Goal: Information Seeking & Learning: Learn about a topic

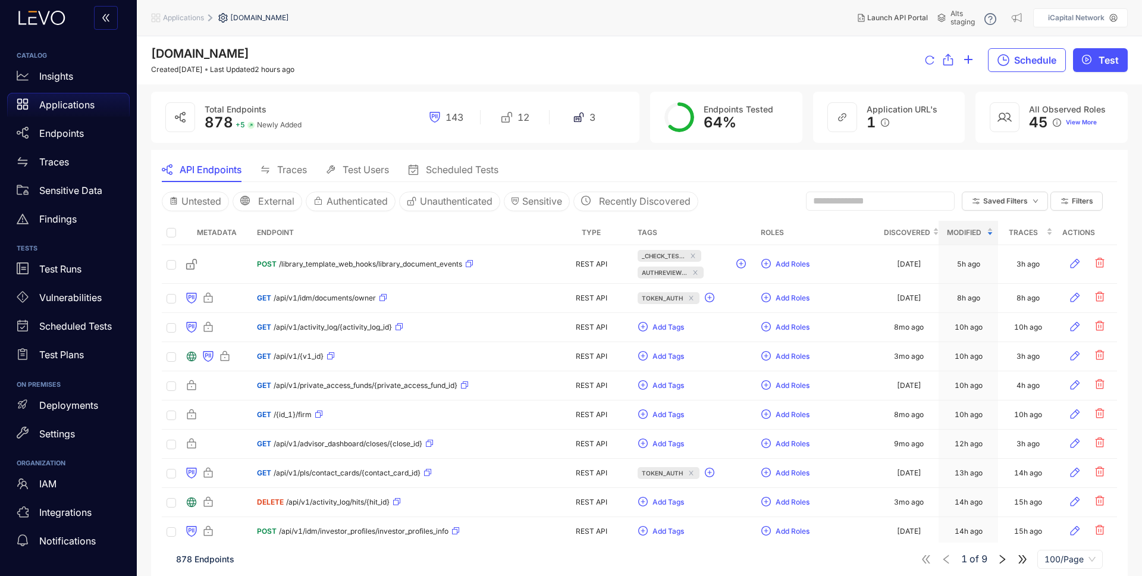
click at [64, 272] on p "Test Runs" at bounding box center [60, 269] width 42 height 11
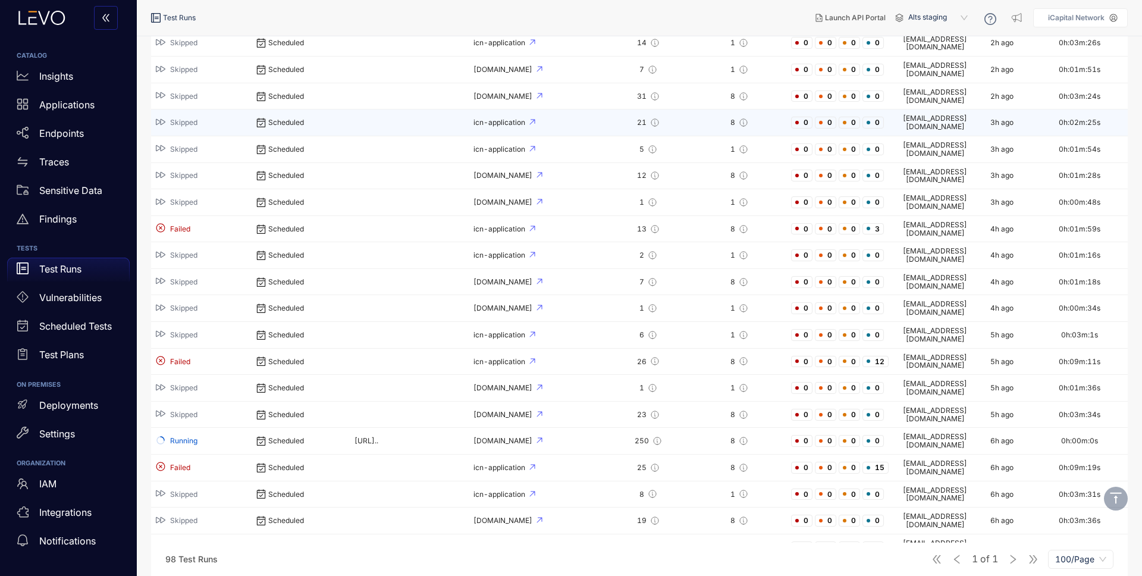
scroll to position [377, 0]
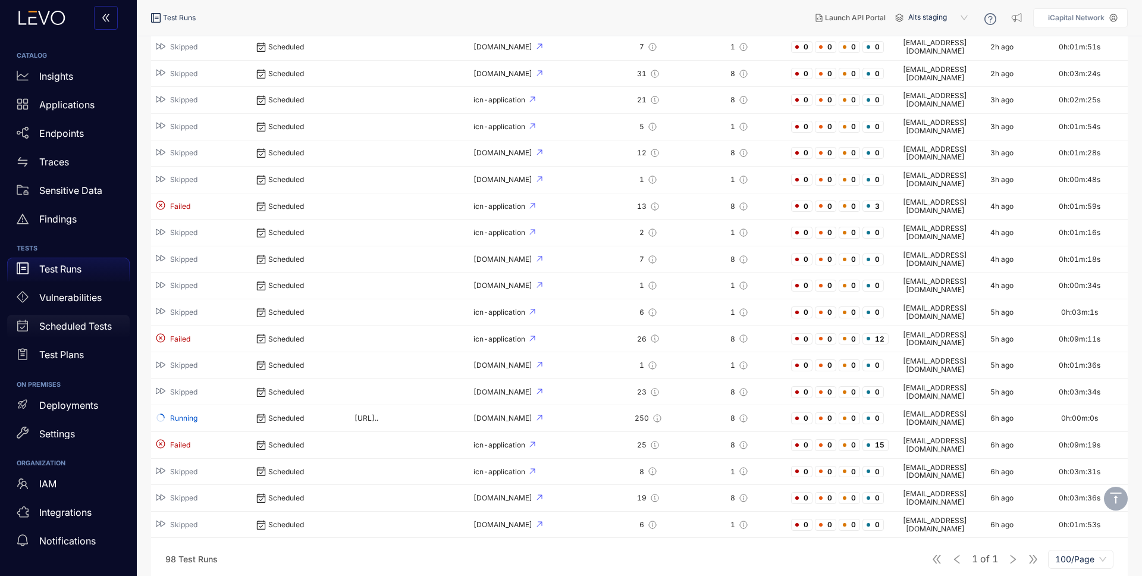
click at [59, 323] on p "Scheduled Tests" at bounding box center [75, 326] width 73 height 11
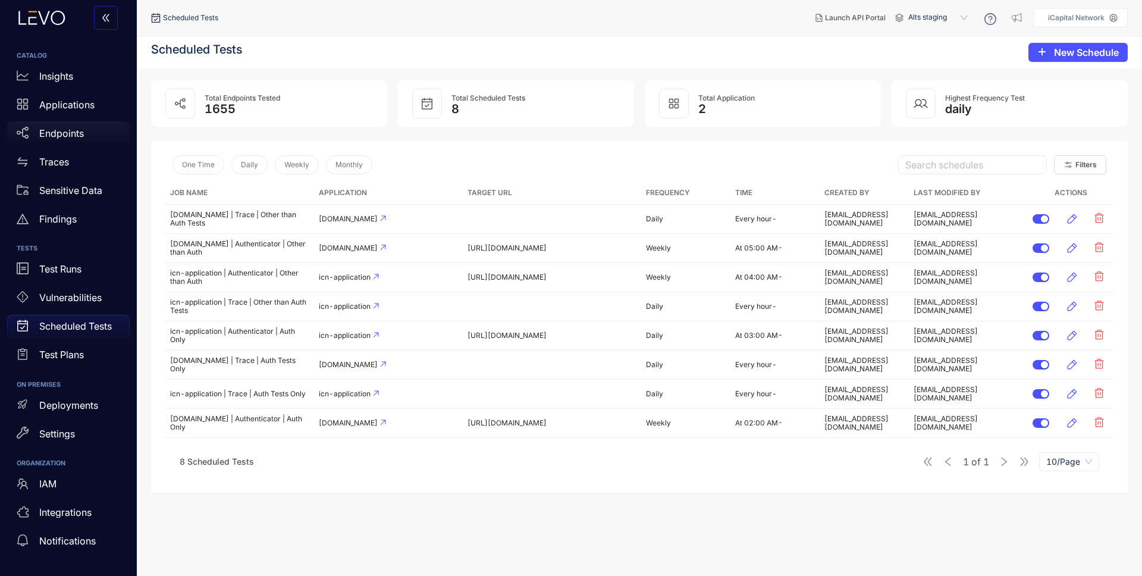
click at [88, 129] on div "Endpoints" at bounding box center [68, 133] width 123 height 24
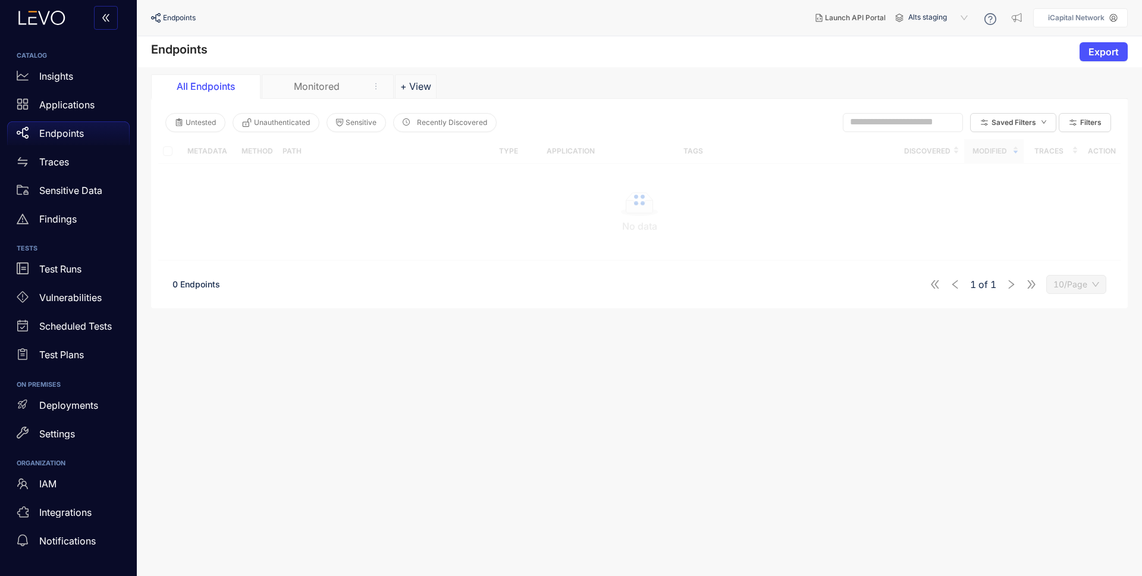
click at [903, 119] on input "text" at bounding box center [897, 122] width 95 height 11
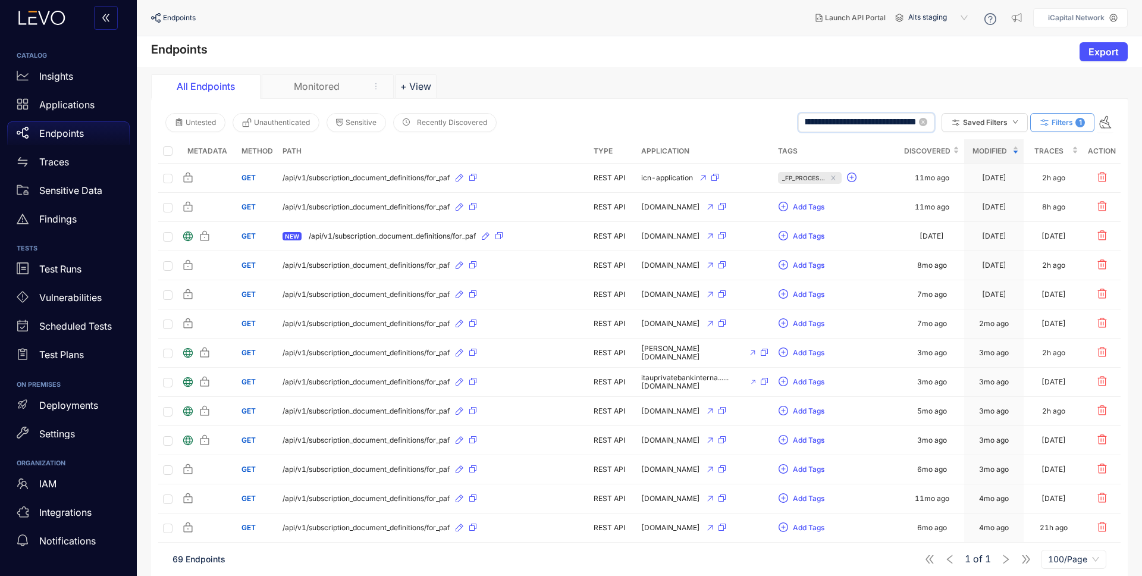
type input "**********"
click at [1067, 123] on span "Filters" at bounding box center [1062, 122] width 21 height 8
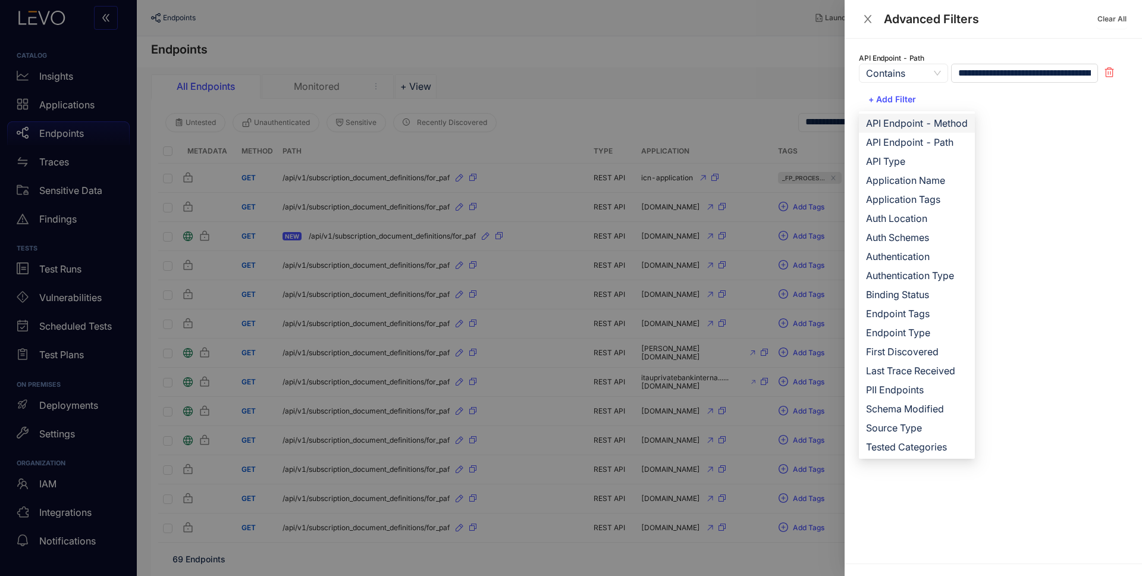
click at [948, 124] on span "API Endpoint - Method" at bounding box center [917, 123] width 102 height 13
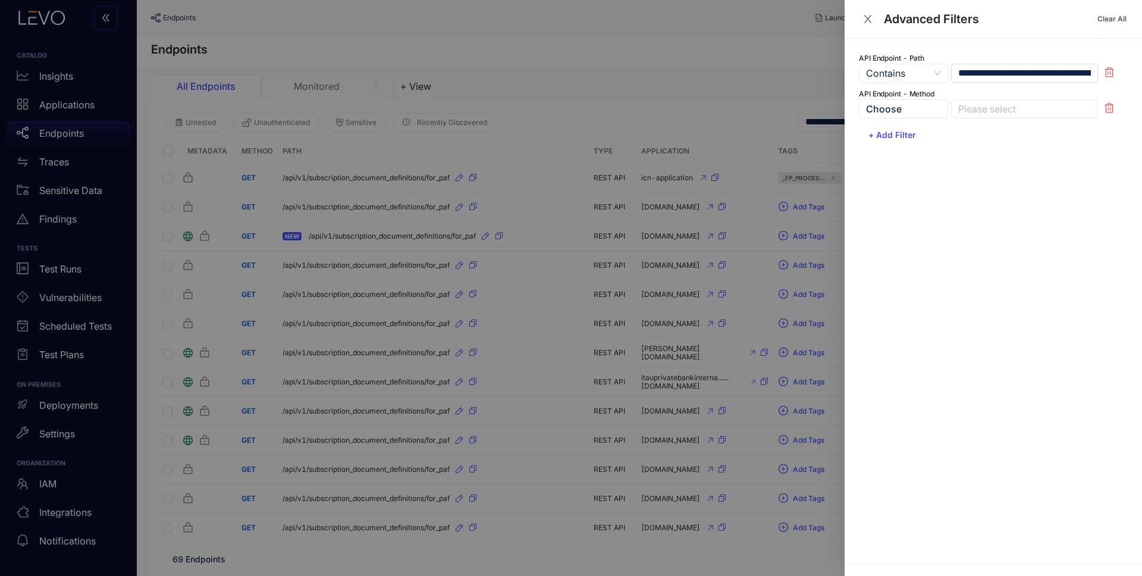
click at [966, 111] on div at bounding box center [1018, 109] width 127 height 12
click at [985, 169] on div "POST" at bounding box center [1024, 170] width 133 height 13
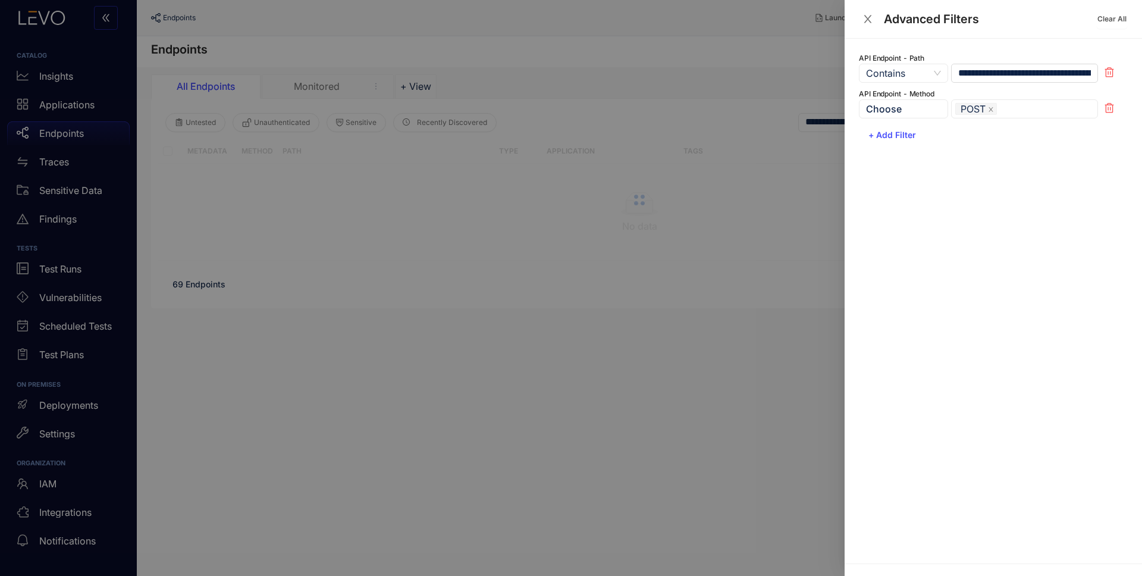
click at [731, 36] on div at bounding box center [571, 288] width 1142 height 576
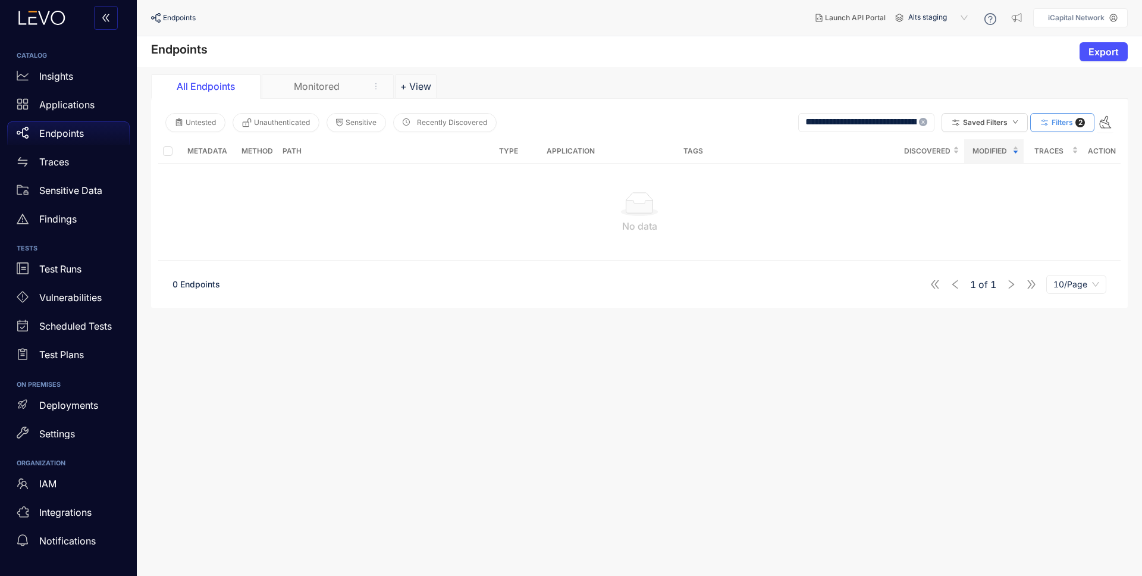
click at [926, 126] on span at bounding box center [923, 123] width 8 height 10
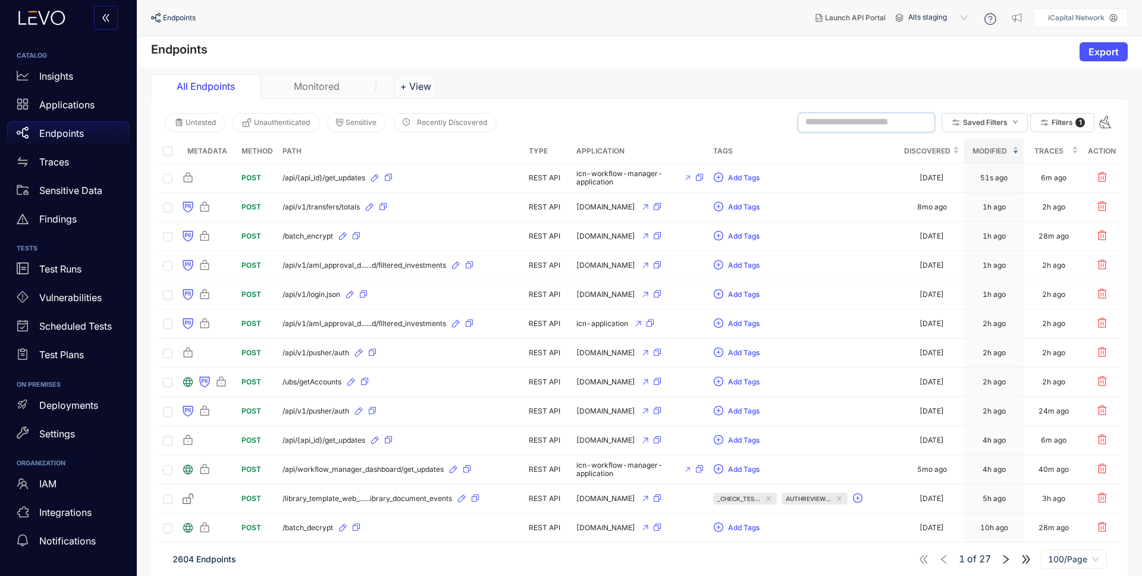
click at [848, 114] on span at bounding box center [866, 122] width 136 height 19
click at [55, 105] on p "Applications" at bounding box center [66, 104] width 55 height 11
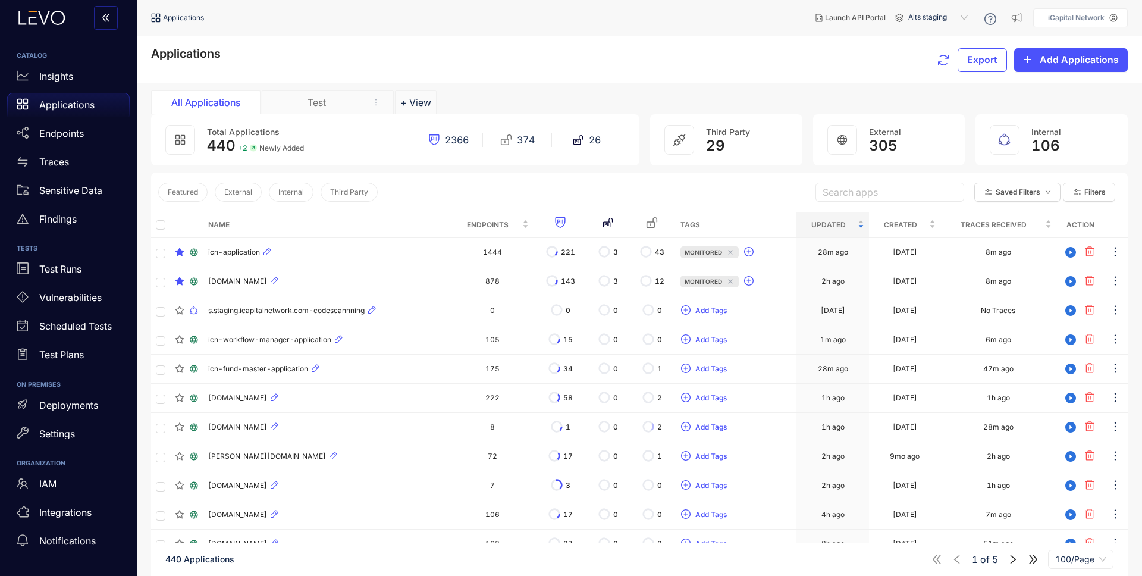
click at [850, 192] on input "search" at bounding box center [890, 192] width 134 height 18
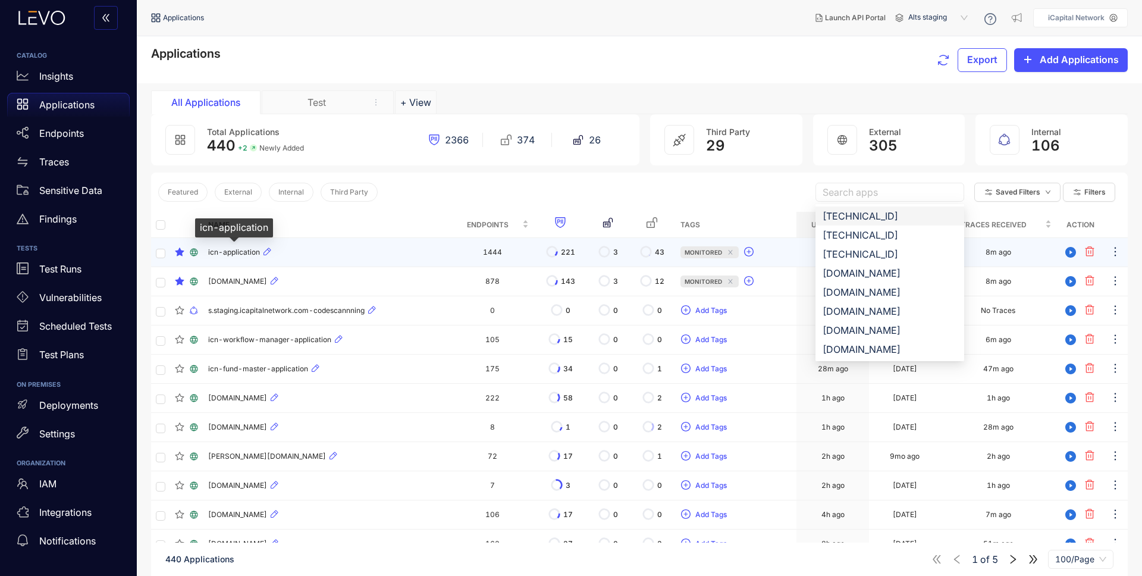
click at [234, 251] on span "icn-application" at bounding box center [234, 252] width 52 height 8
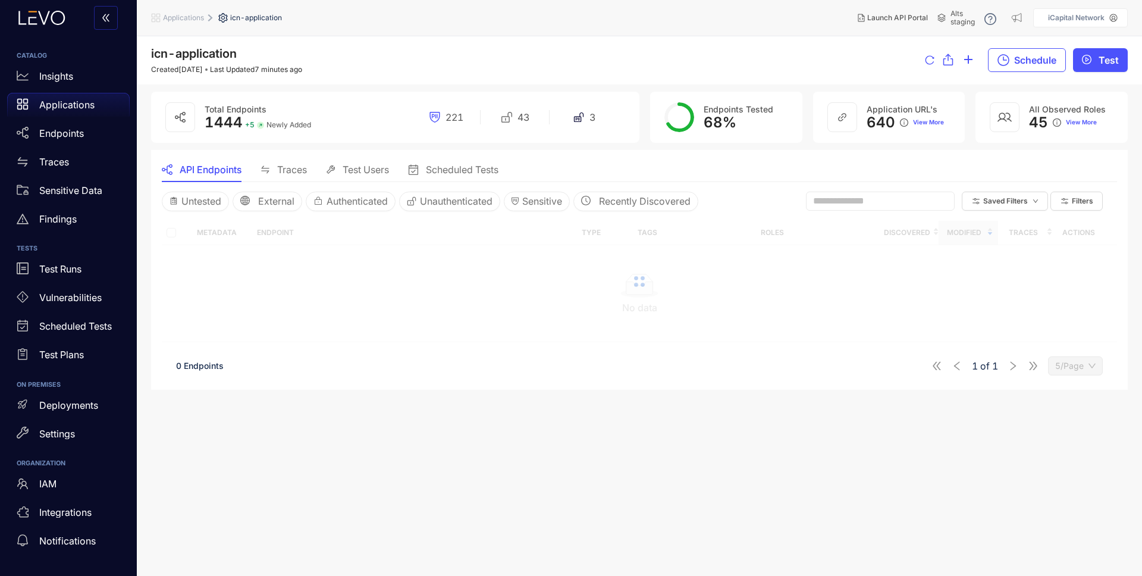
click at [888, 201] on input "text" at bounding box center [875, 201] width 124 height 11
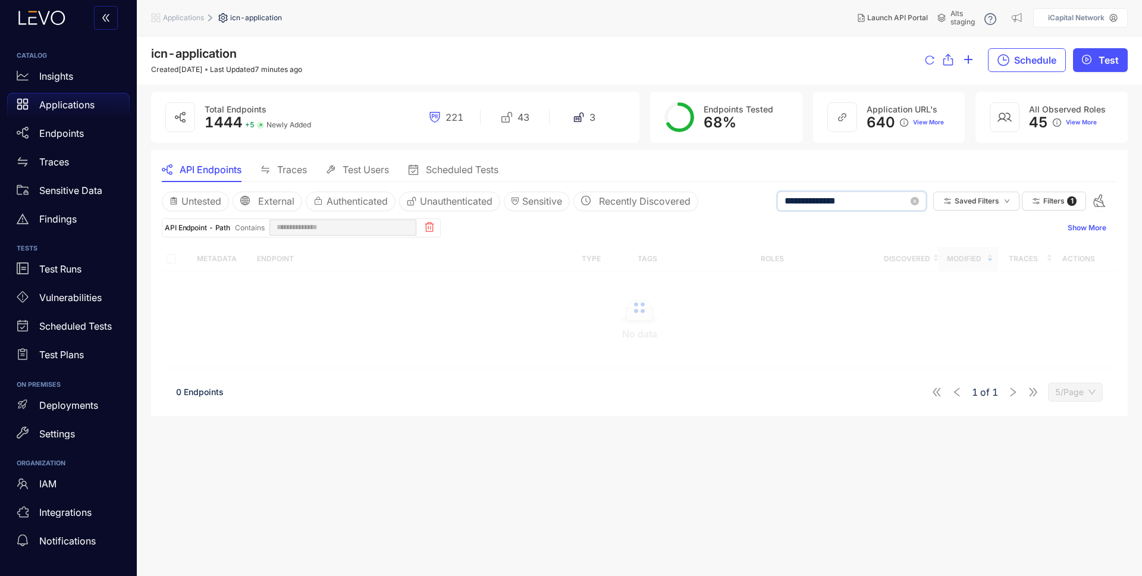
click at [845, 165] on div "API Endpoints Traces Test Users Scheduled Tests" at bounding box center [639, 169] width 955 height 25
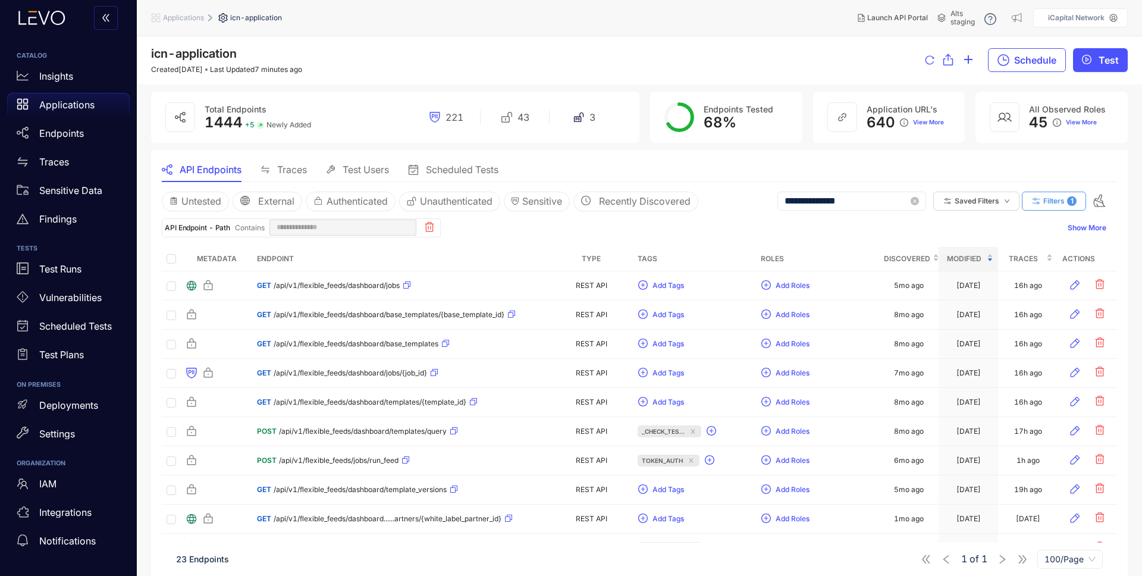
click at [1043, 199] on span "Filters" at bounding box center [1053, 201] width 21 height 8
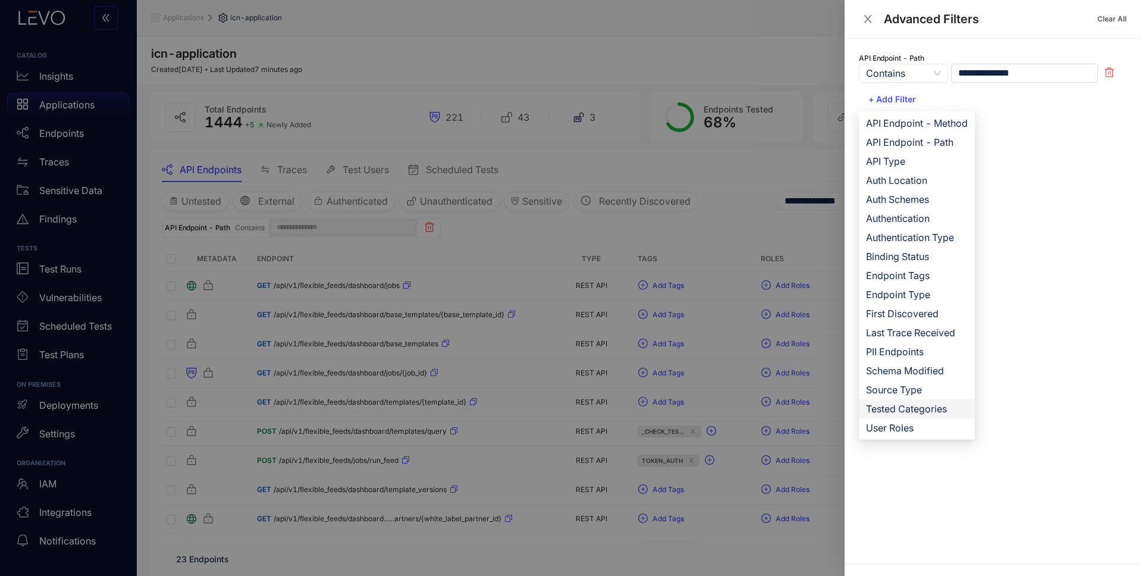
click at [911, 409] on span "Tested Categories" at bounding box center [917, 408] width 102 height 13
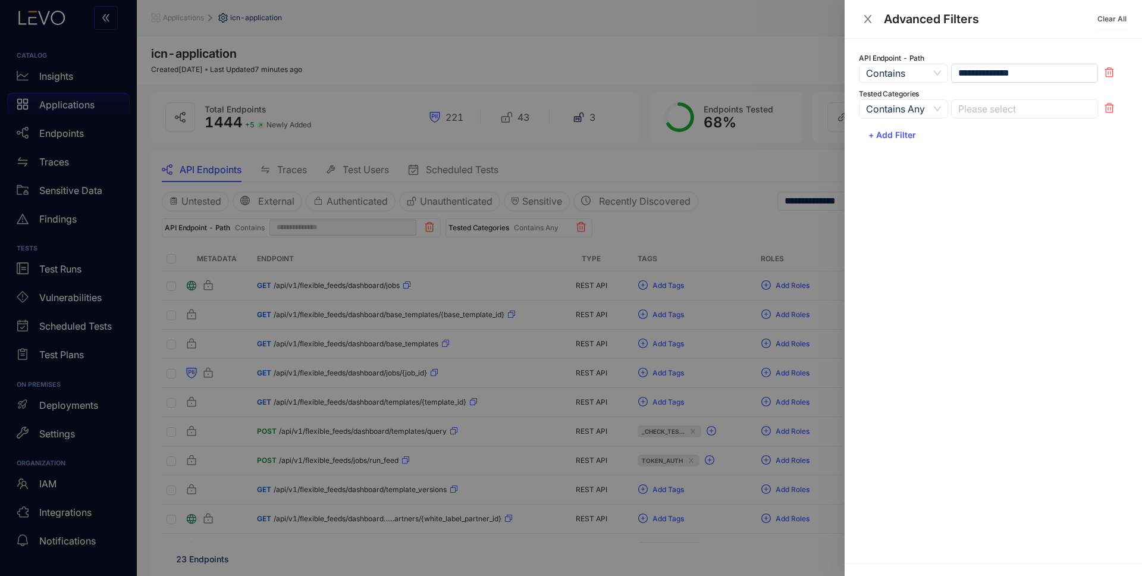
click at [983, 108] on div at bounding box center [1018, 109] width 127 height 12
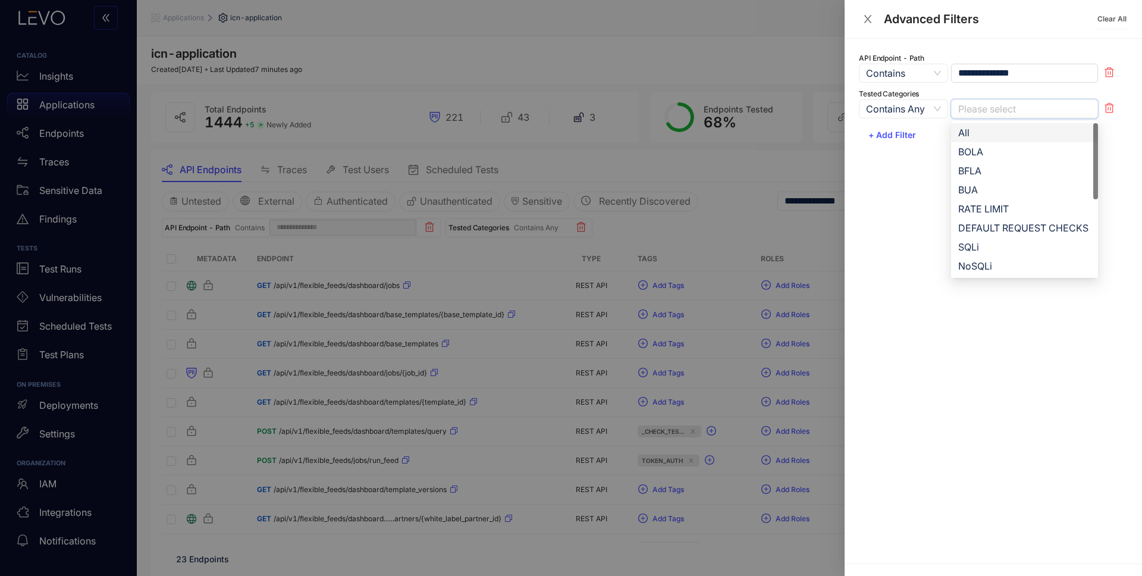
click at [980, 134] on div "All" at bounding box center [1024, 132] width 133 height 13
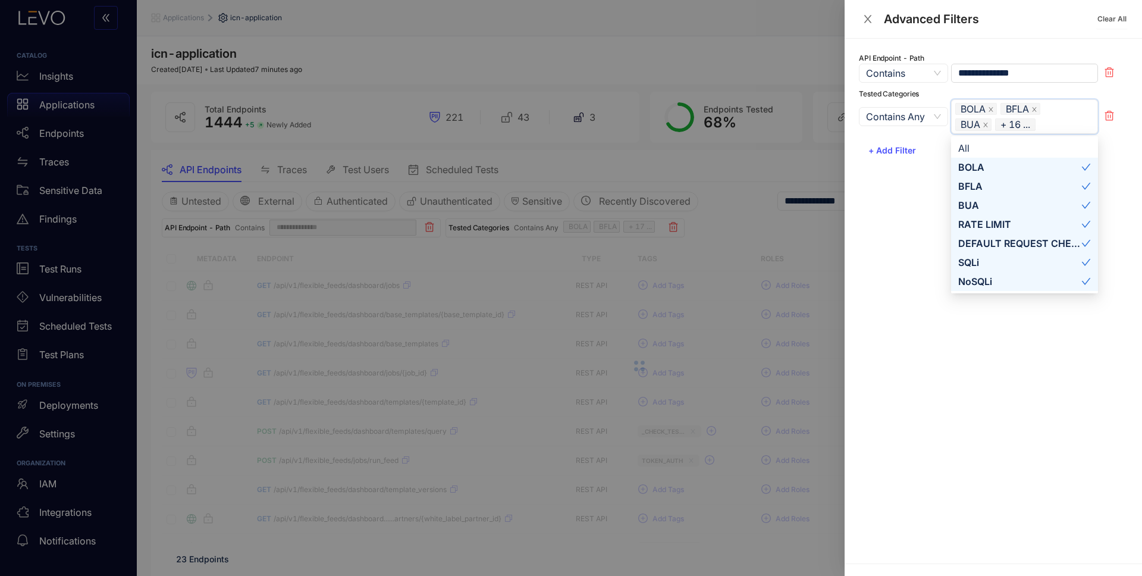
click at [754, 212] on div at bounding box center [571, 288] width 1142 height 576
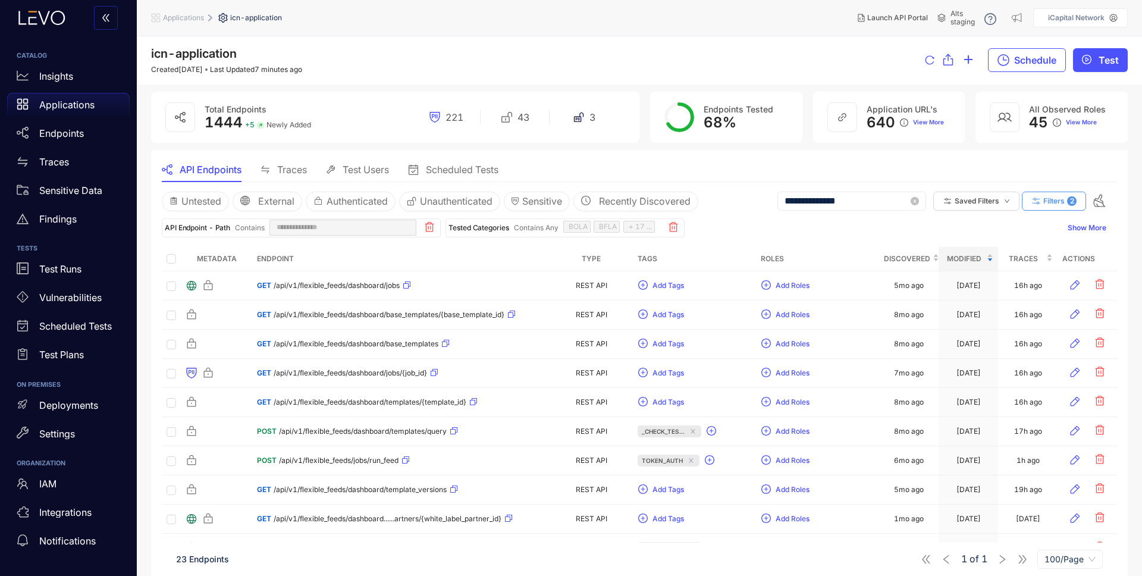
click at [1052, 202] on span "Filters" at bounding box center [1053, 201] width 21 height 8
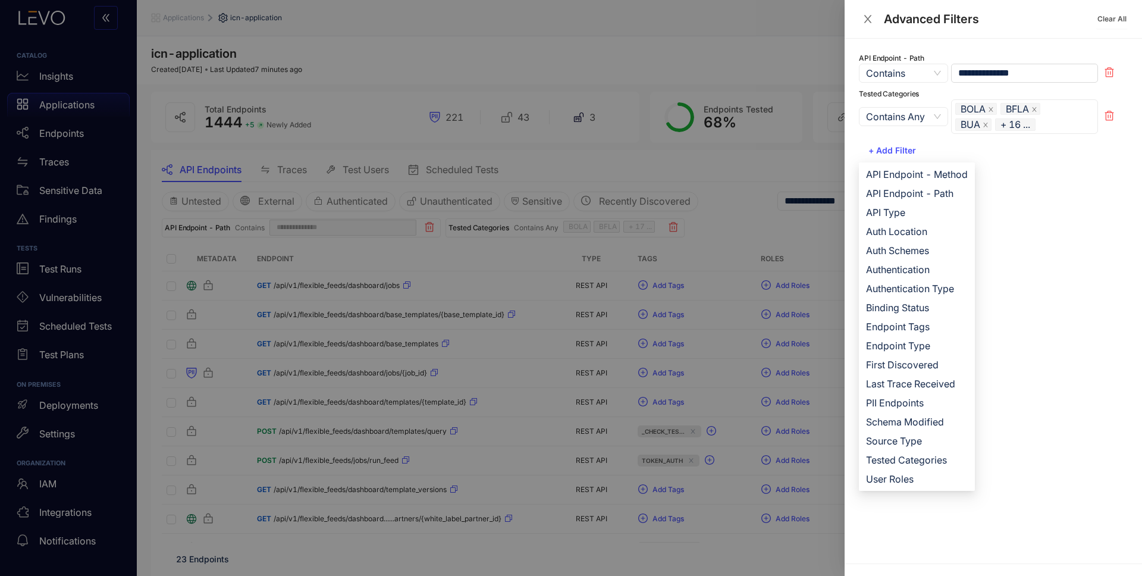
click at [754, 230] on div at bounding box center [571, 288] width 1142 height 576
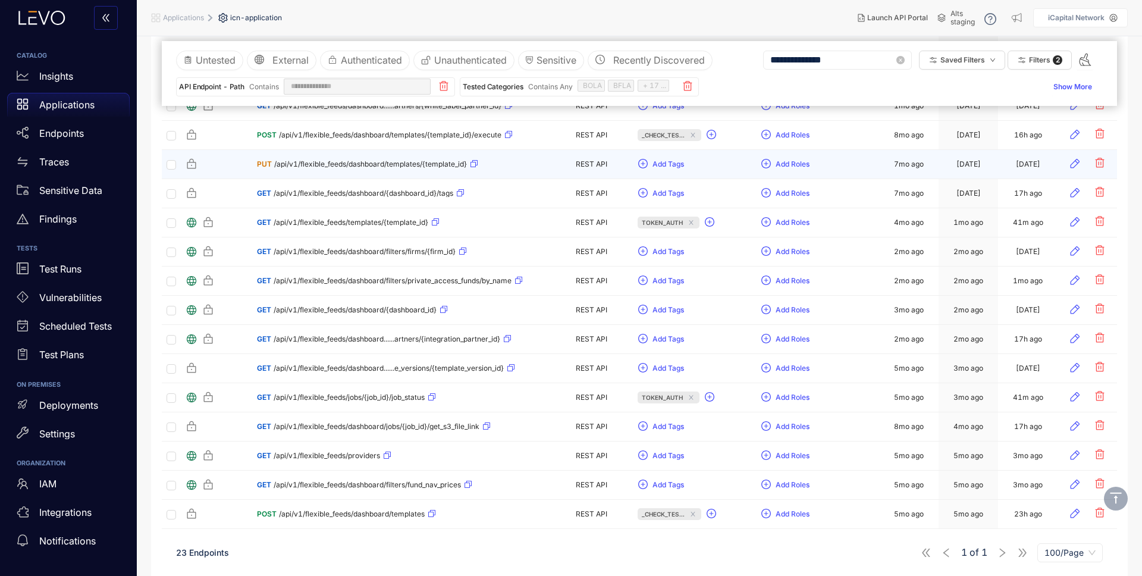
scroll to position [413, 0]
click at [155, 173] on section "**********" at bounding box center [639, 155] width 977 height 839
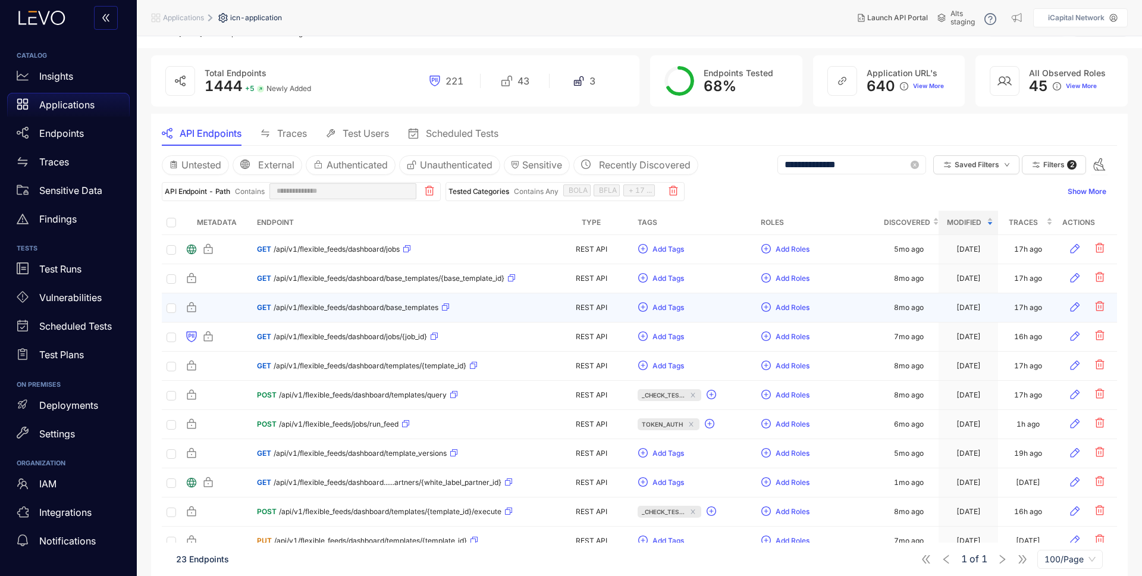
scroll to position [35, 0]
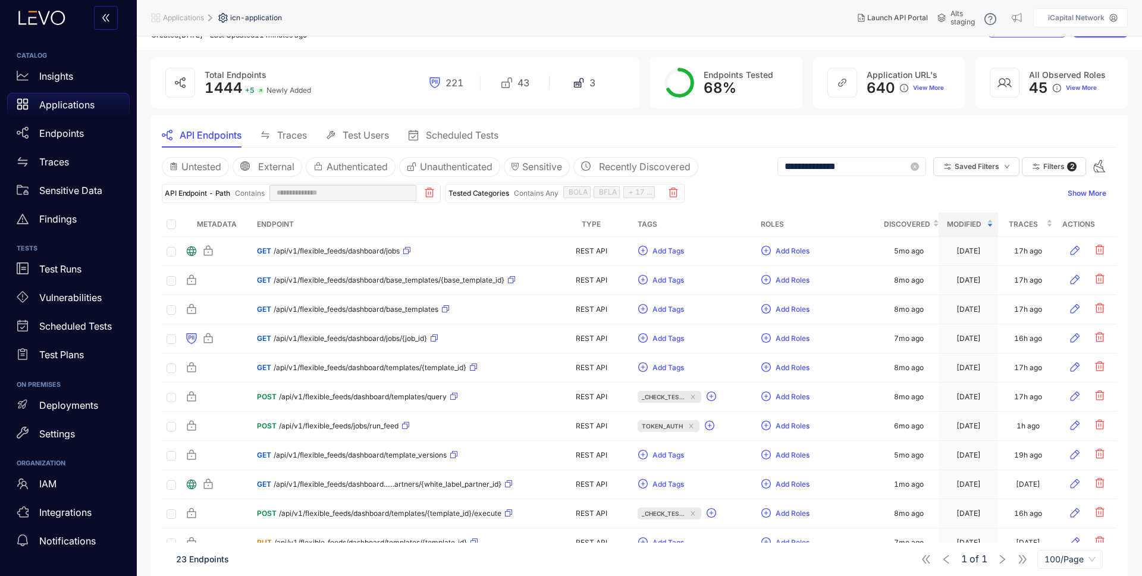
click at [859, 167] on input "**********" at bounding box center [847, 166] width 124 height 11
type input "**********"
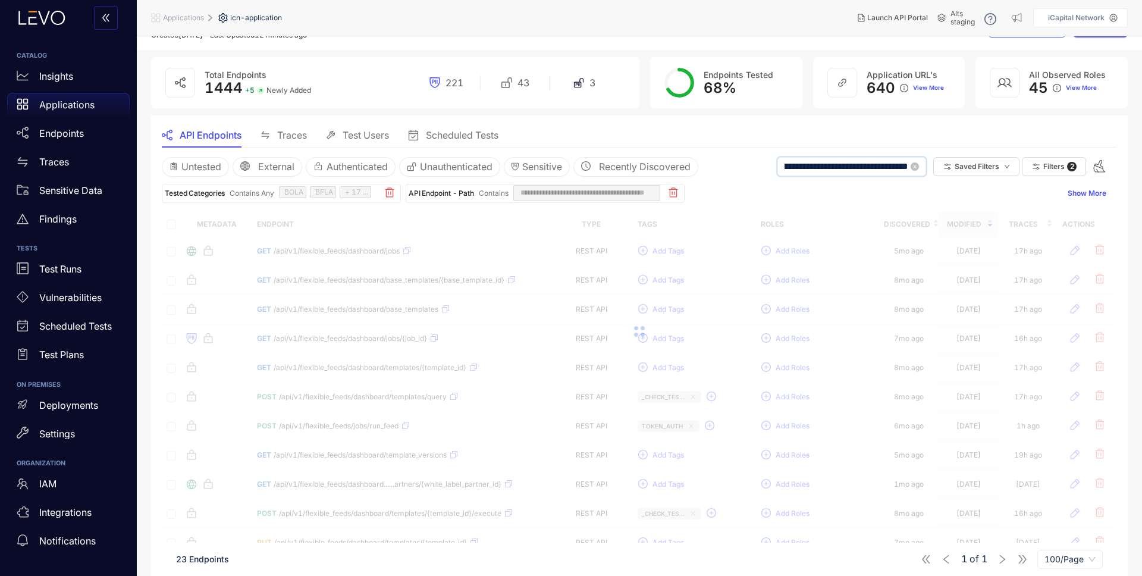
scroll to position [0, 0]
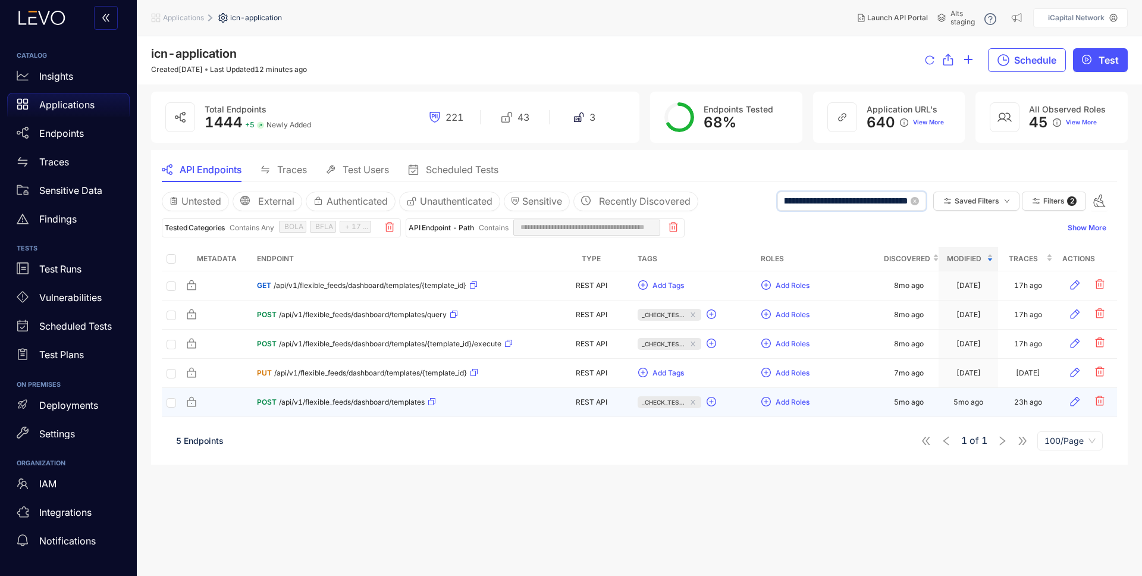
type input "**********"
click at [488, 400] on div "POST /api/v1/flexible_feeds/dashboard/templates" at bounding box center [401, 402] width 288 height 19
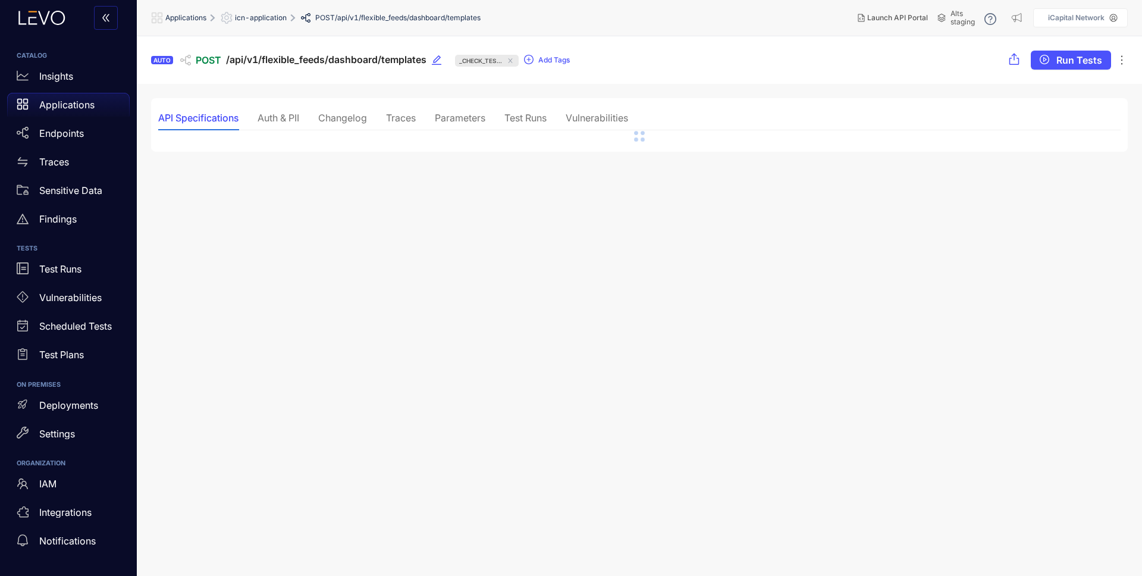
click at [542, 118] on div "Test Runs" at bounding box center [525, 117] width 42 height 11
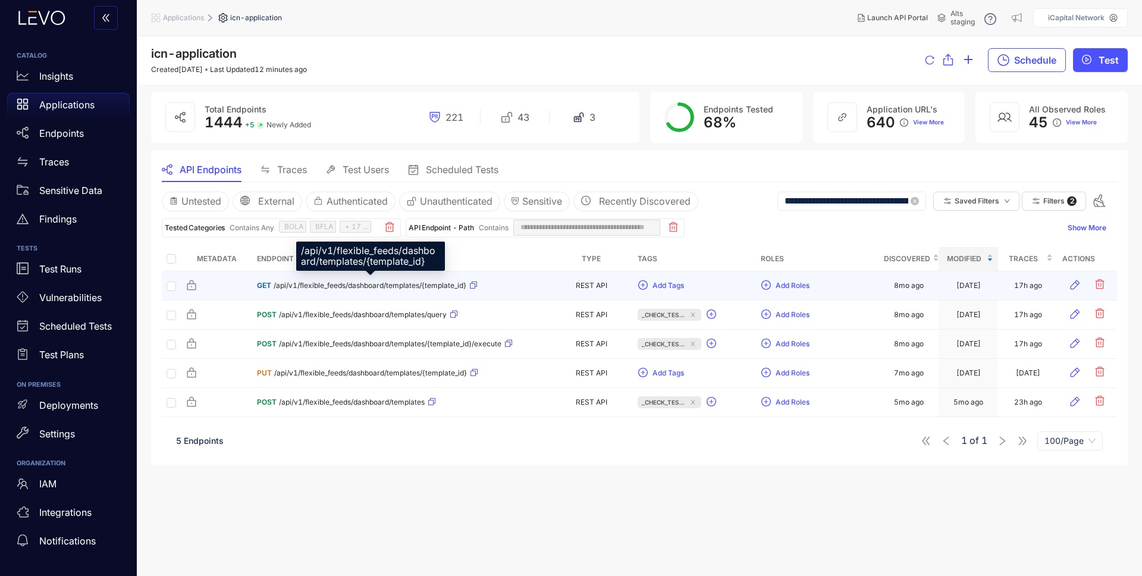
click at [393, 283] on span "/api/v1/flexible_feeds/dashboard/templates/{template_id}" at bounding box center [370, 285] width 193 height 8
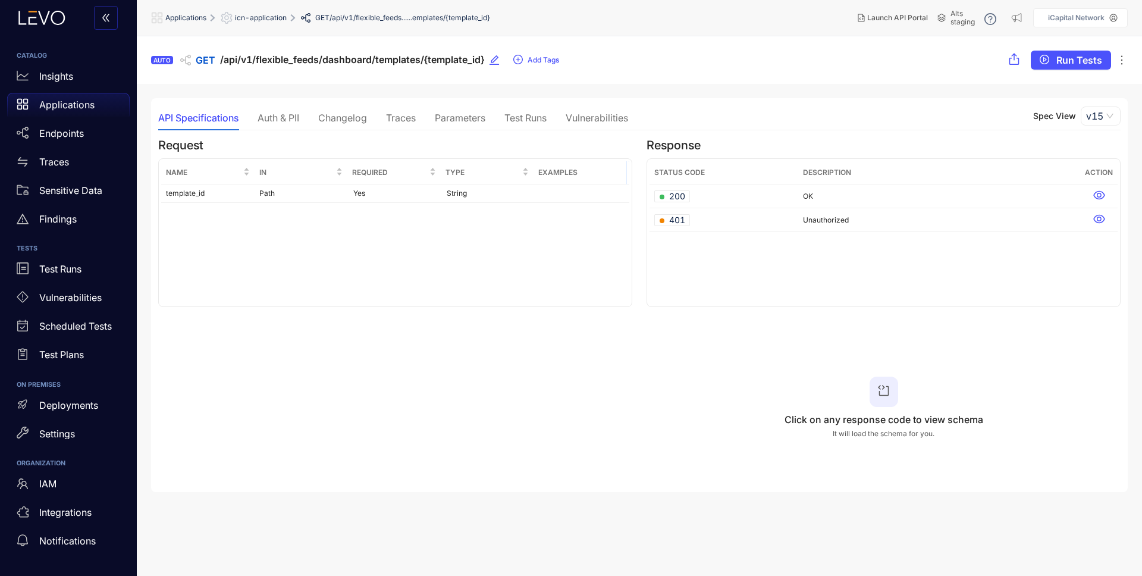
click at [536, 121] on div "Test Runs" at bounding box center [525, 117] width 42 height 11
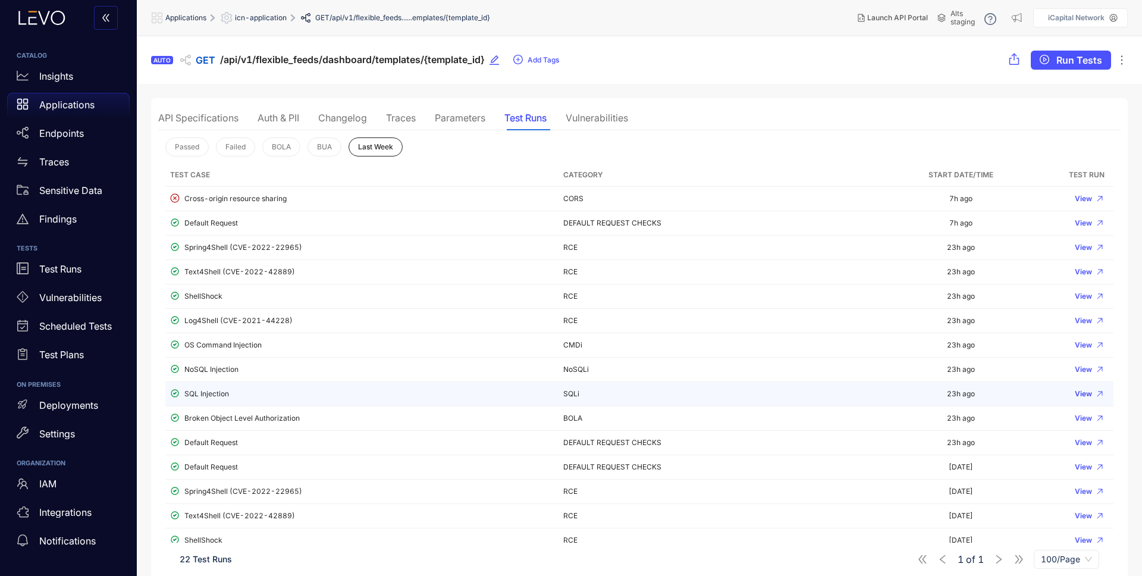
click at [1083, 392] on span "View" at bounding box center [1083, 394] width 17 height 8
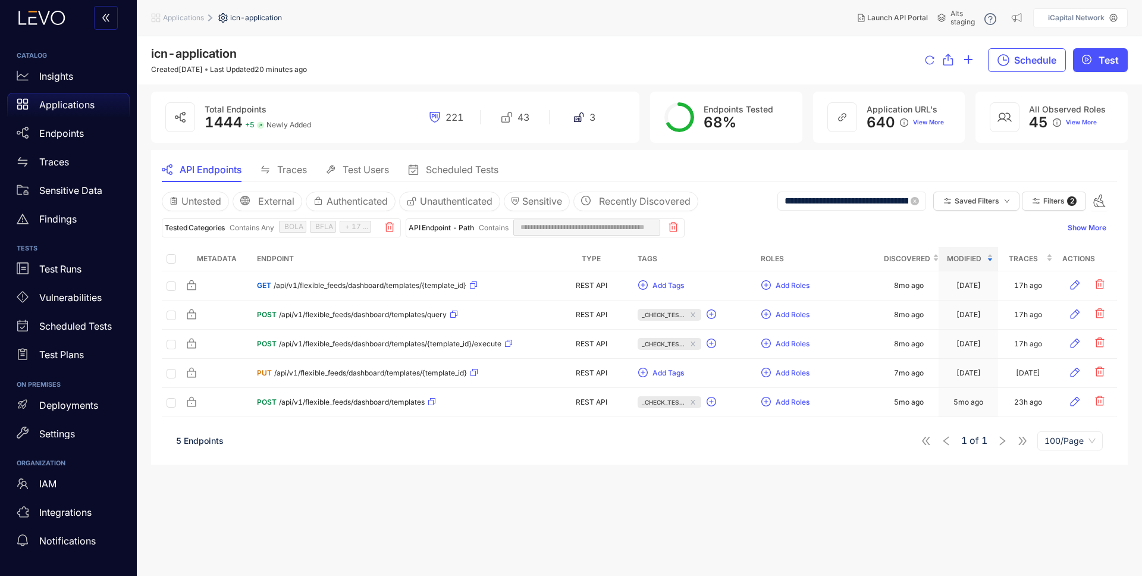
click at [871, 209] on span "**********" at bounding box center [852, 201] width 149 height 19
click at [872, 205] on input "**********" at bounding box center [847, 201] width 124 height 11
click at [872, 201] on input "**********" at bounding box center [847, 201] width 124 height 11
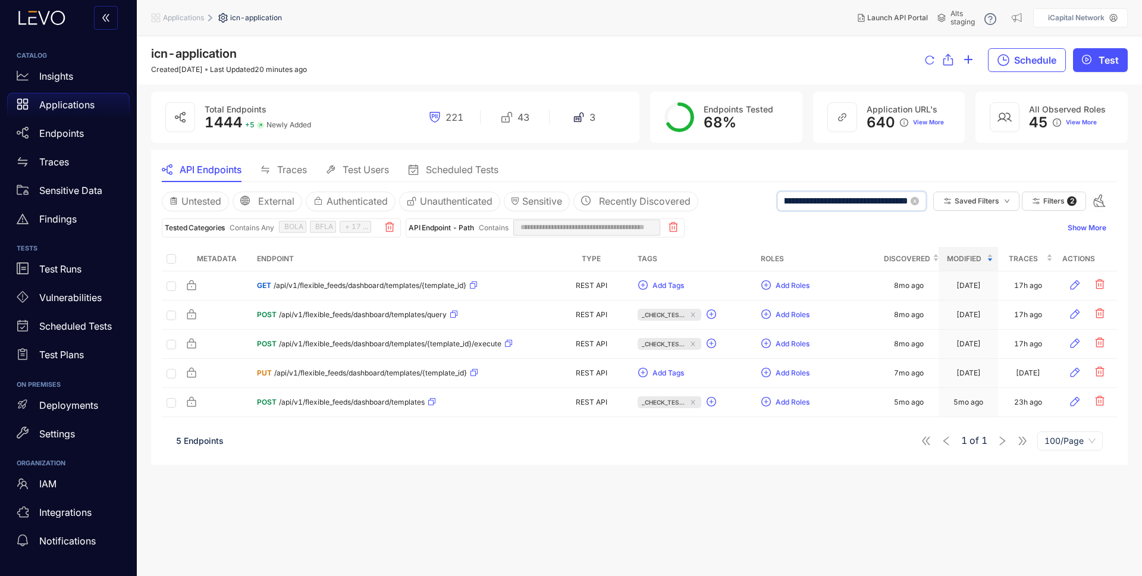
click at [872, 200] on input "**********" at bounding box center [847, 201] width 124 height 11
type input "**********"
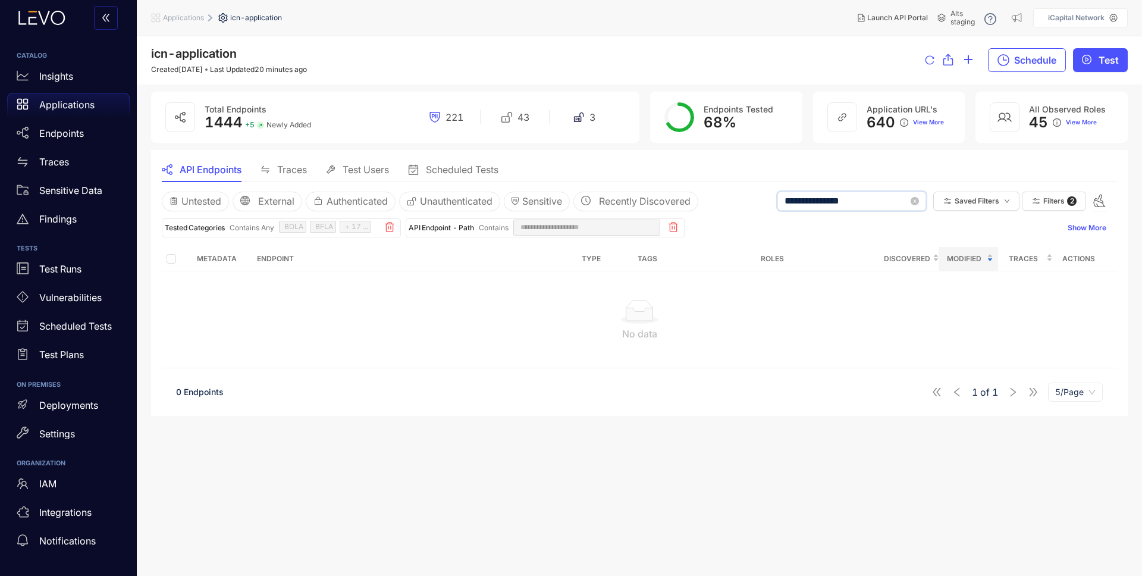
type input "**********"
click at [1043, 203] on span "Filters" at bounding box center [1053, 201] width 21 height 8
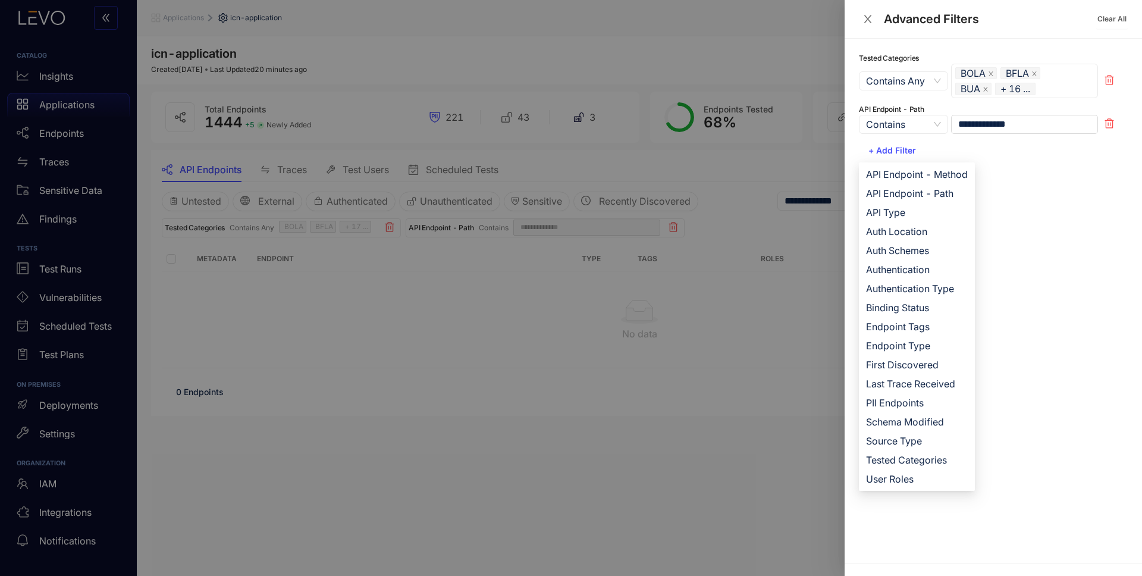
click at [1113, 80] on icon at bounding box center [1109, 80] width 9 height 10
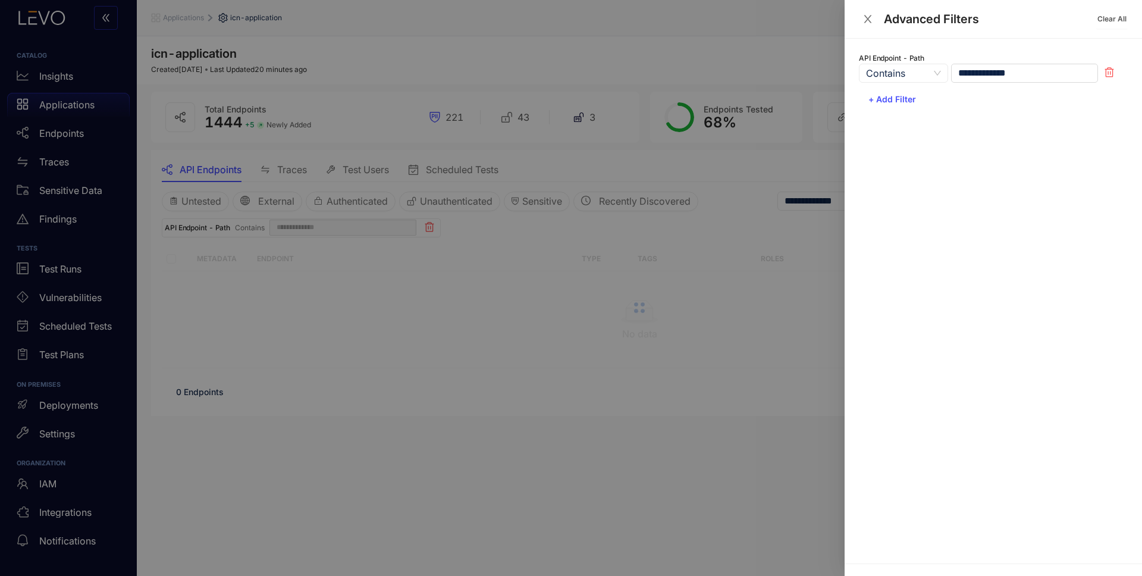
click at [669, 454] on div at bounding box center [571, 288] width 1142 height 576
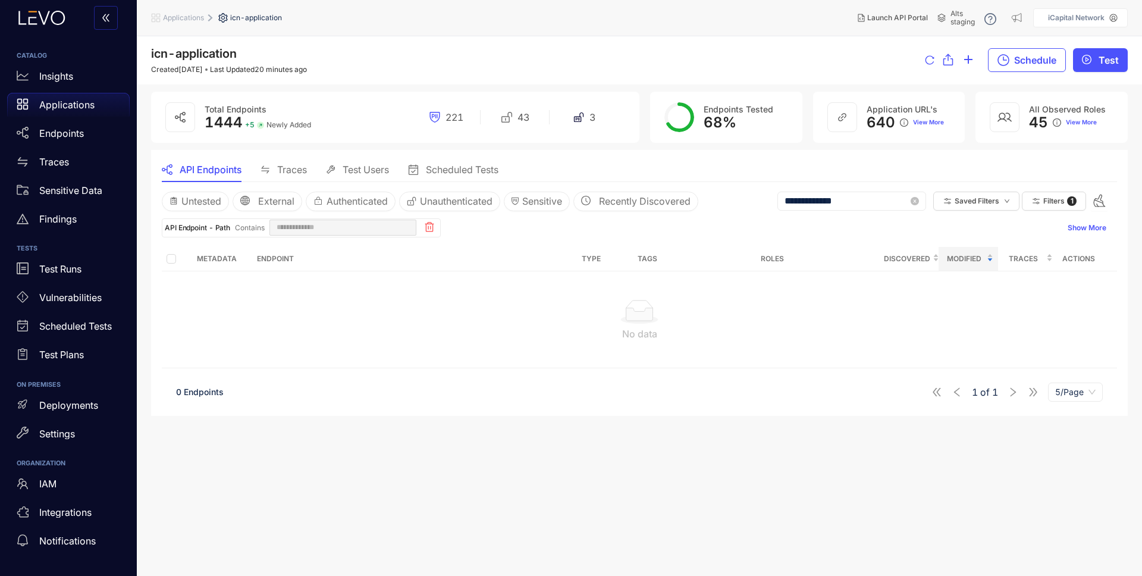
click at [828, 205] on input "**********" at bounding box center [847, 201] width 124 height 11
type input "********"
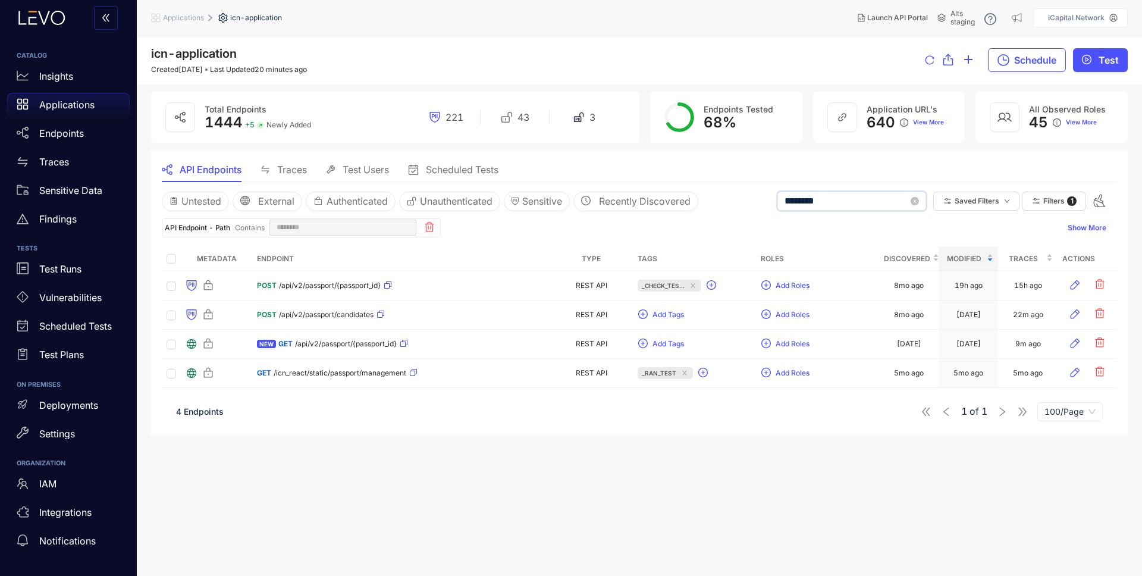
type input "********"
click at [957, 20] on span "Alts staging" at bounding box center [963, 18] width 24 height 17
click at [95, 98] on div "Applications" at bounding box center [68, 105] width 123 height 24
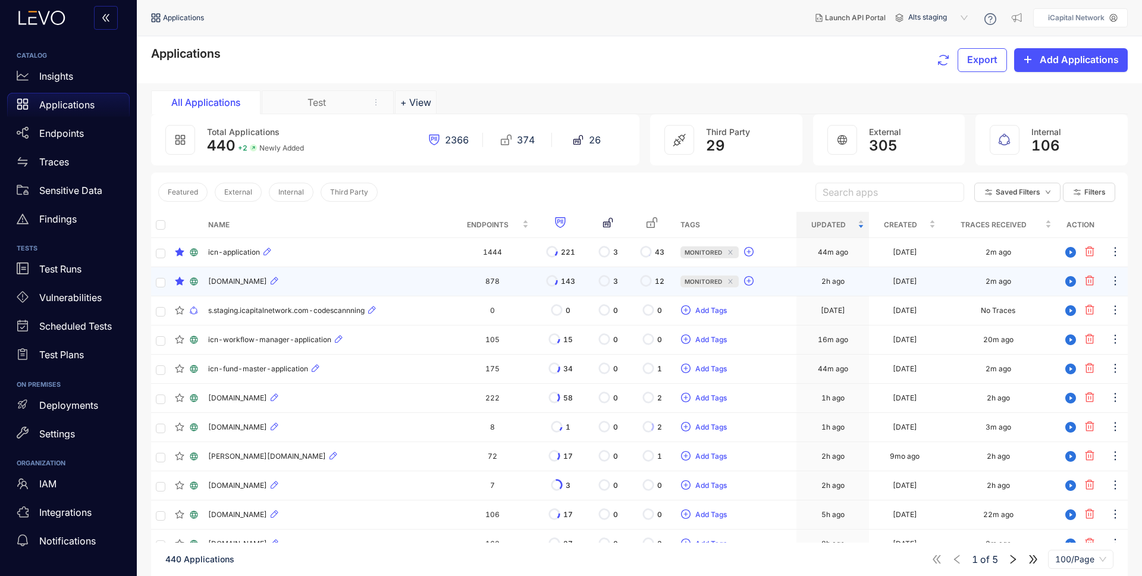
click at [261, 277] on span "[DOMAIN_NAME]" at bounding box center [237, 281] width 59 height 8
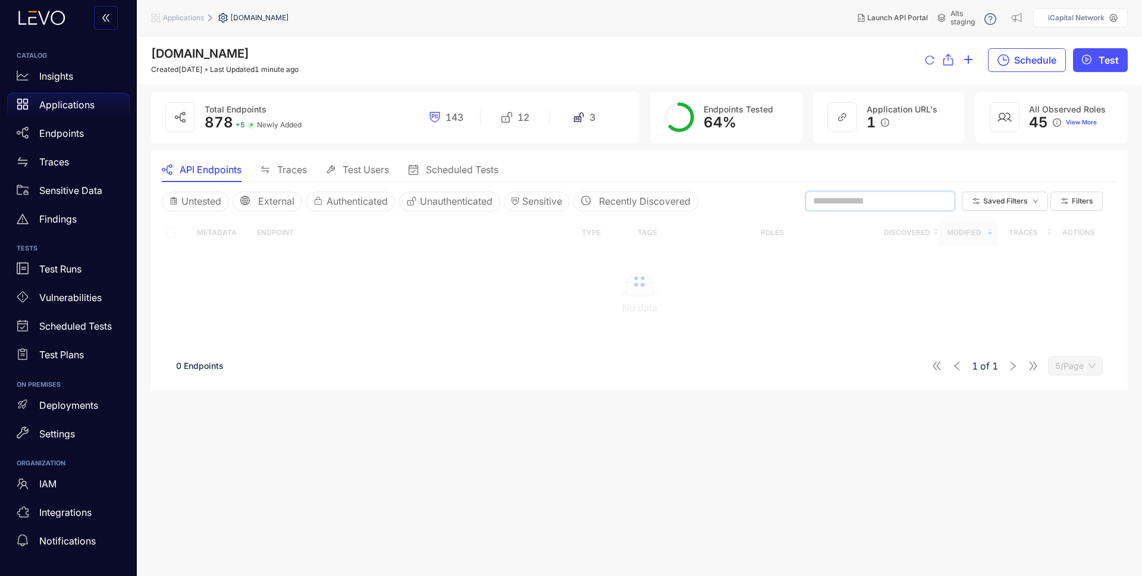
click at [908, 196] on input "text" at bounding box center [875, 201] width 124 height 11
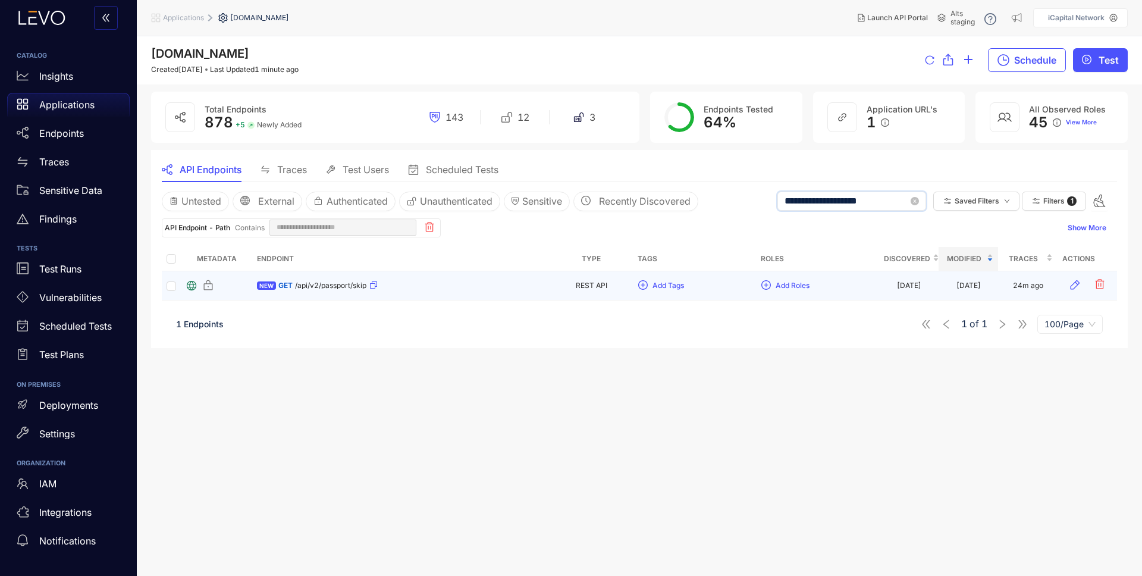
type input "**********"
click at [333, 287] on span "/api/v2/passport/skip" at bounding box center [330, 285] width 71 height 8
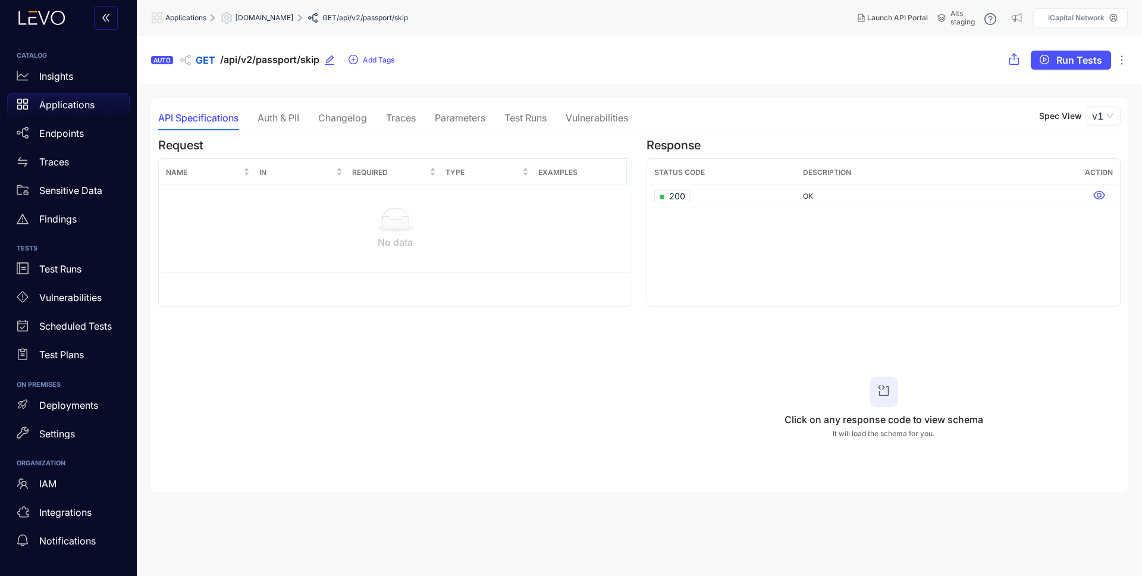
click at [525, 123] on div "Test Runs" at bounding box center [525, 117] width 42 height 11
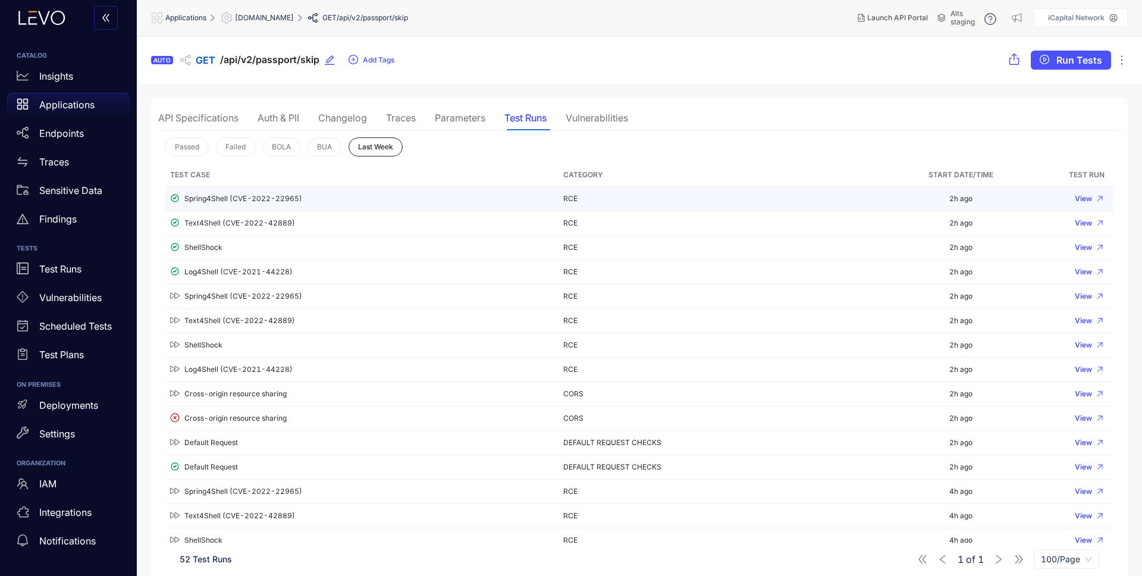
click at [227, 200] on div "Spring4Shell (CVE-2022-22965)" at bounding box center [362, 198] width 384 height 11
click at [1097, 201] on icon "button" at bounding box center [1100, 199] width 6 height 6
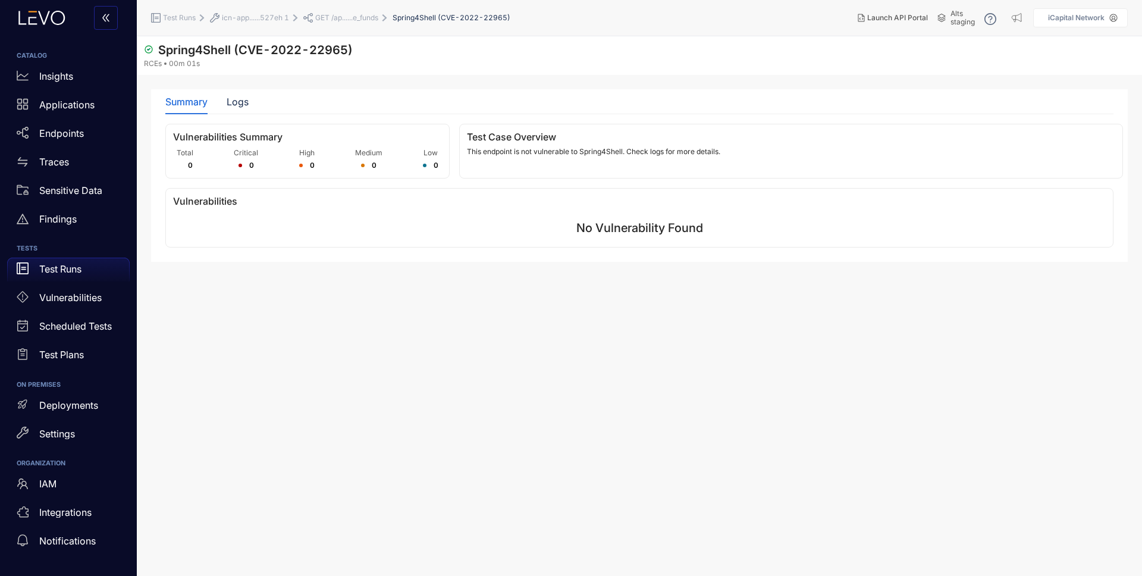
click at [235, 87] on section "Spring4Shell (CVE-2022-22965) RCEs 00m 01s Summary Logs Vulnerabilities Summary…" at bounding box center [639, 306] width 1005 height 540
click at [236, 96] on div "Logs" at bounding box center [238, 101] width 22 height 11
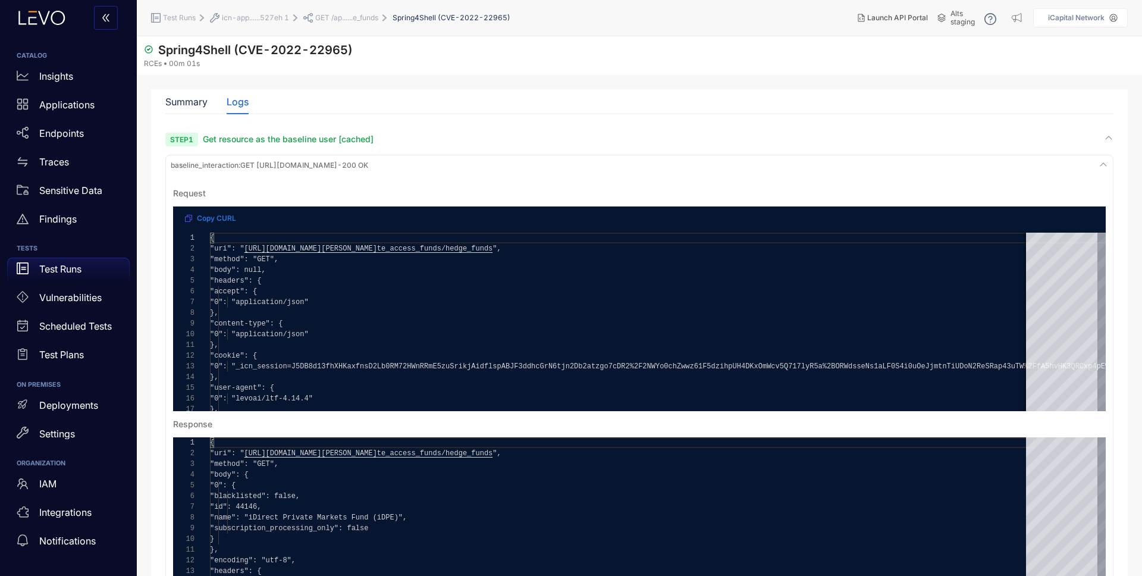
click at [284, 166] on span "baseline_interaction : GET [URL][DOMAIN_NAME] - 200 OK" at bounding box center [270, 165] width 198 height 8
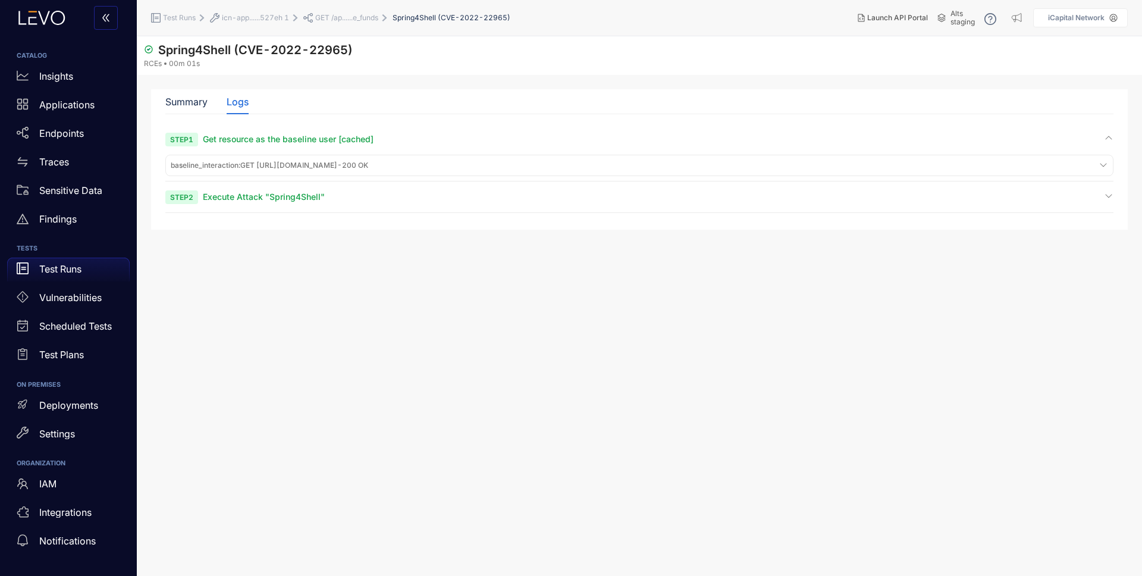
click at [286, 196] on span "Execute Attack "Spring4Shell"" at bounding box center [264, 197] width 122 height 10
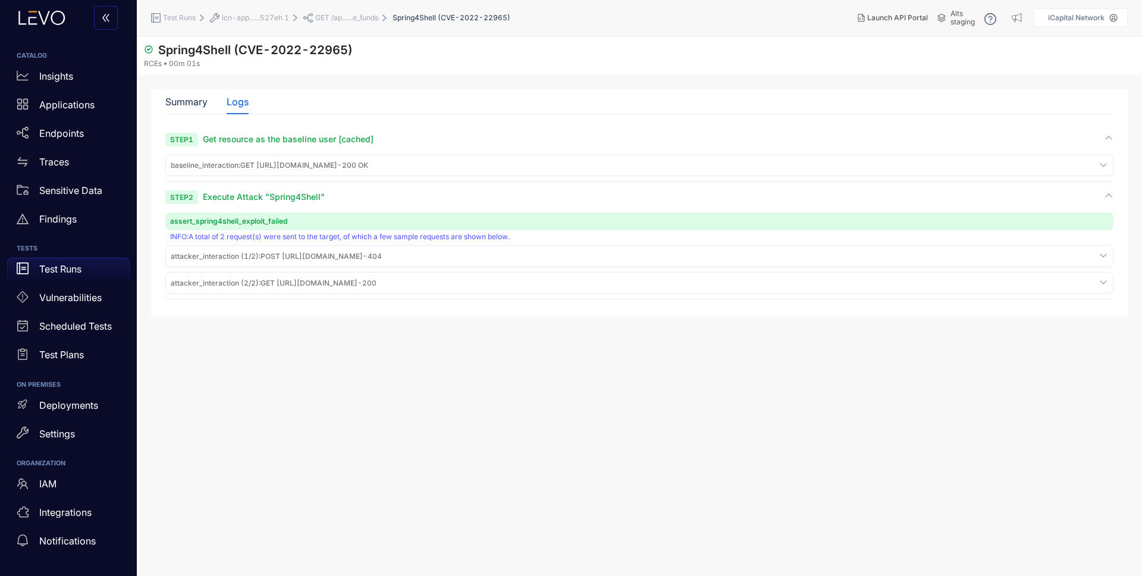
click at [382, 258] on span "attacker_interaction (1/2) : POST [URL][DOMAIN_NAME] - 404" at bounding box center [276, 256] width 211 height 8
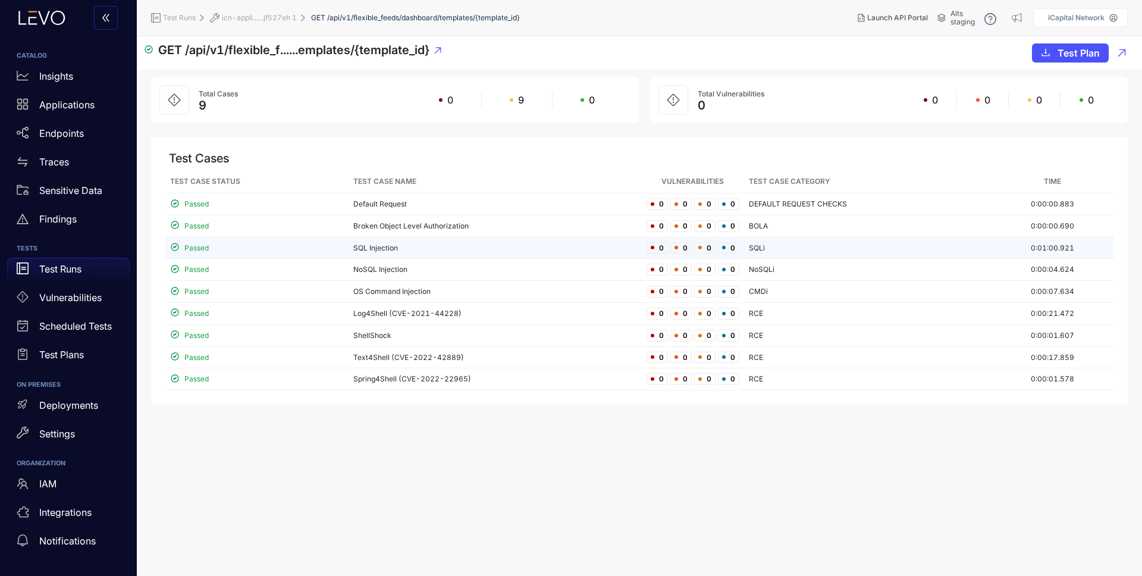
click at [395, 247] on td "SQL Injection" at bounding box center [495, 248] width 293 height 22
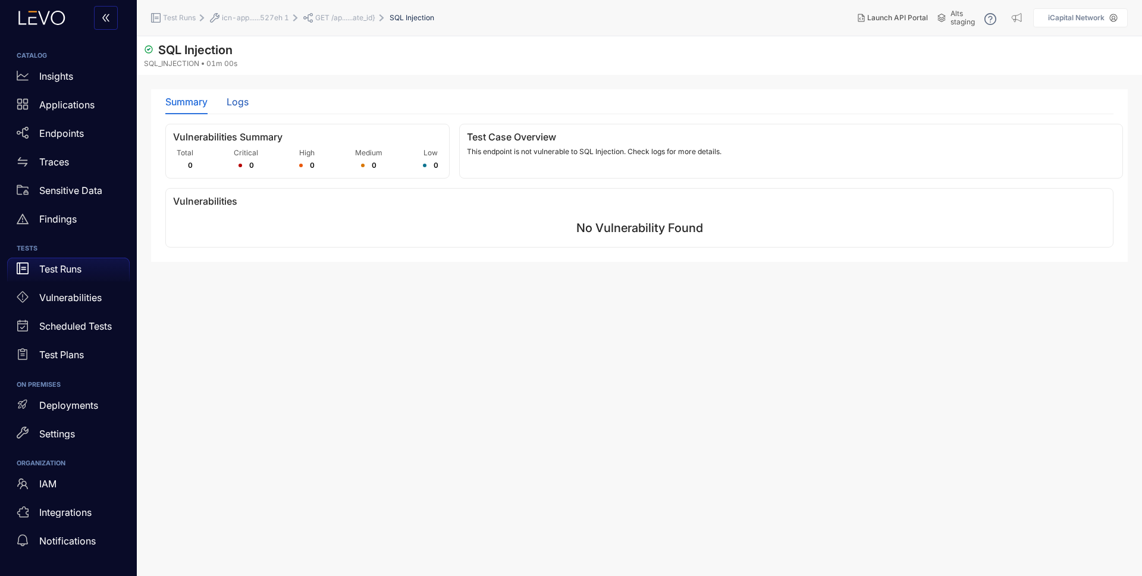
click at [242, 101] on div "Logs" at bounding box center [238, 101] width 22 height 11
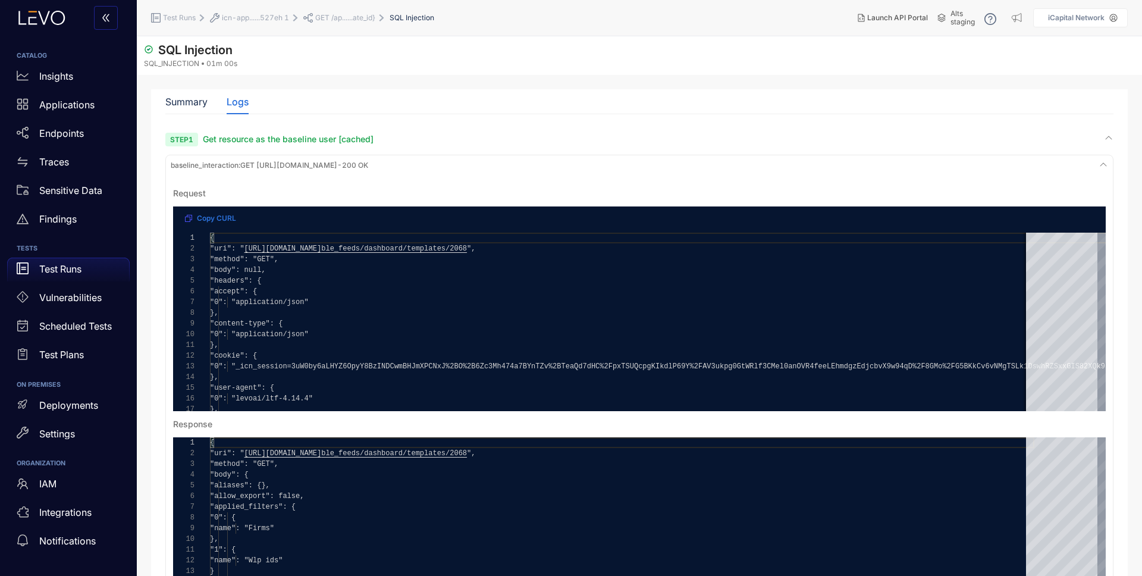
click at [234, 164] on span "baseline_interaction :" at bounding box center [206, 165] width 70 height 9
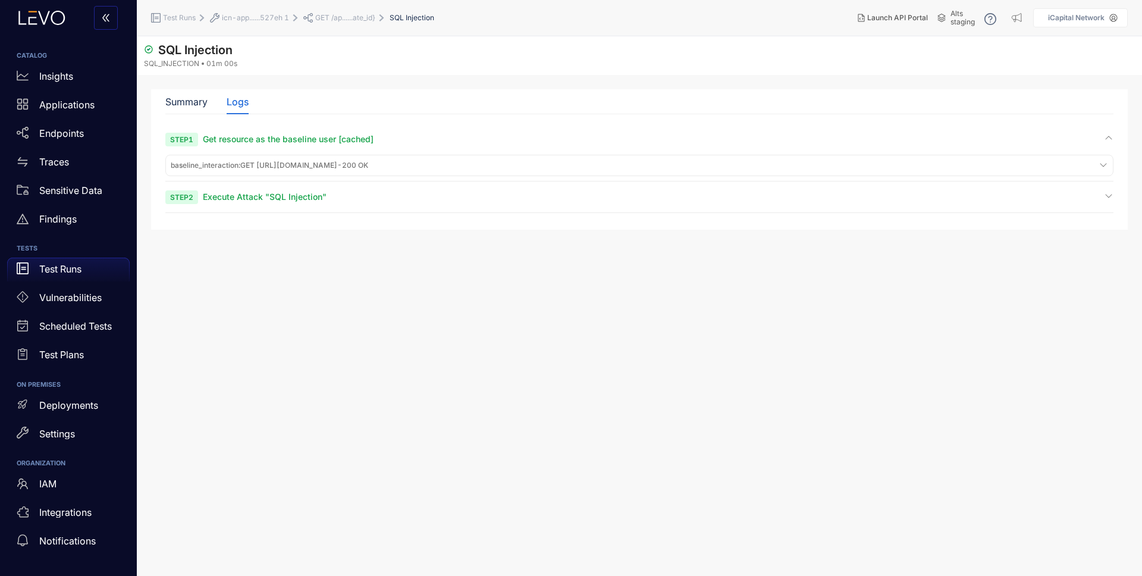
click at [245, 202] on span "Step 2 Execute Attack "SQL Injection"" at bounding box center [245, 196] width 161 height 11
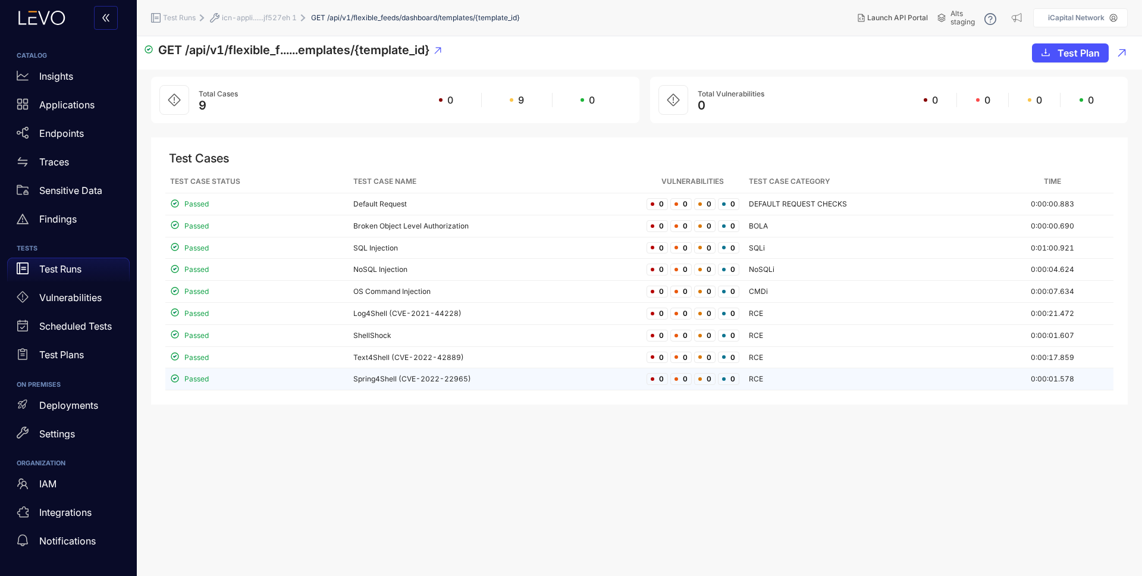
click at [395, 382] on td "Spring4Shell (CVE-2022-22965)" at bounding box center [495, 379] width 293 height 22
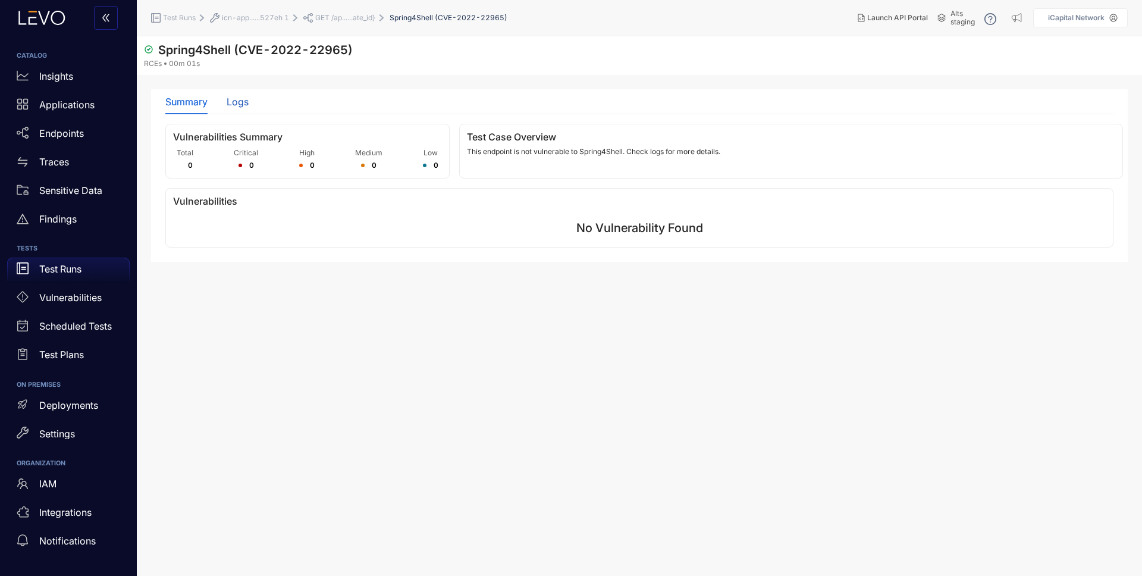
click at [238, 106] on div "Logs" at bounding box center [238, 101] width 22 height 11
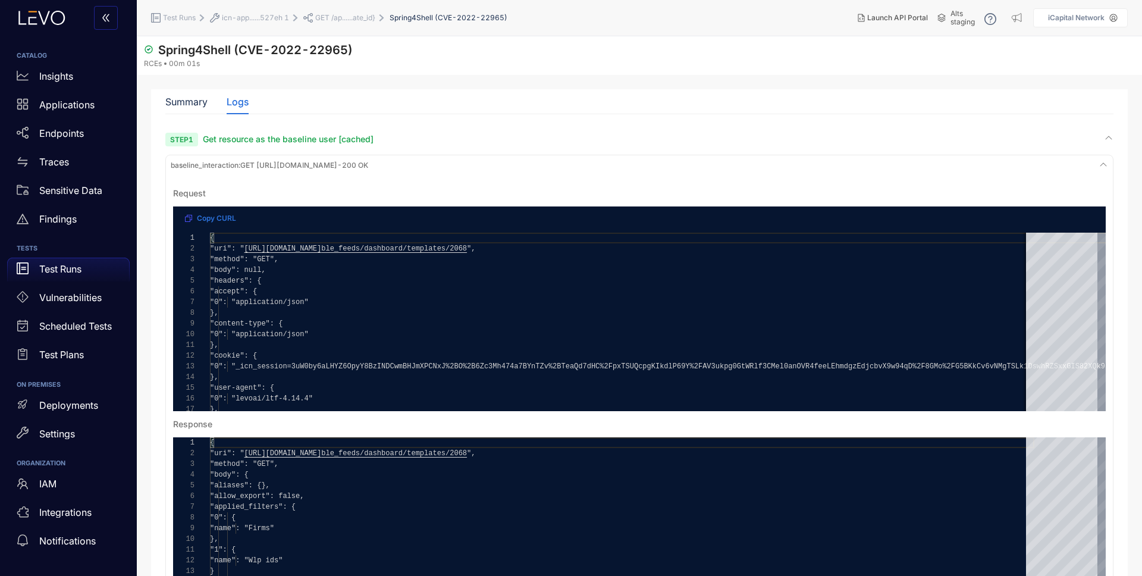
click at [276, 165] on span "baseline_interaction : GET https://s.staging.icapitalnetwork.com/api/v1/flexibl…" at bounding box center [270, 165] width 198 height 8
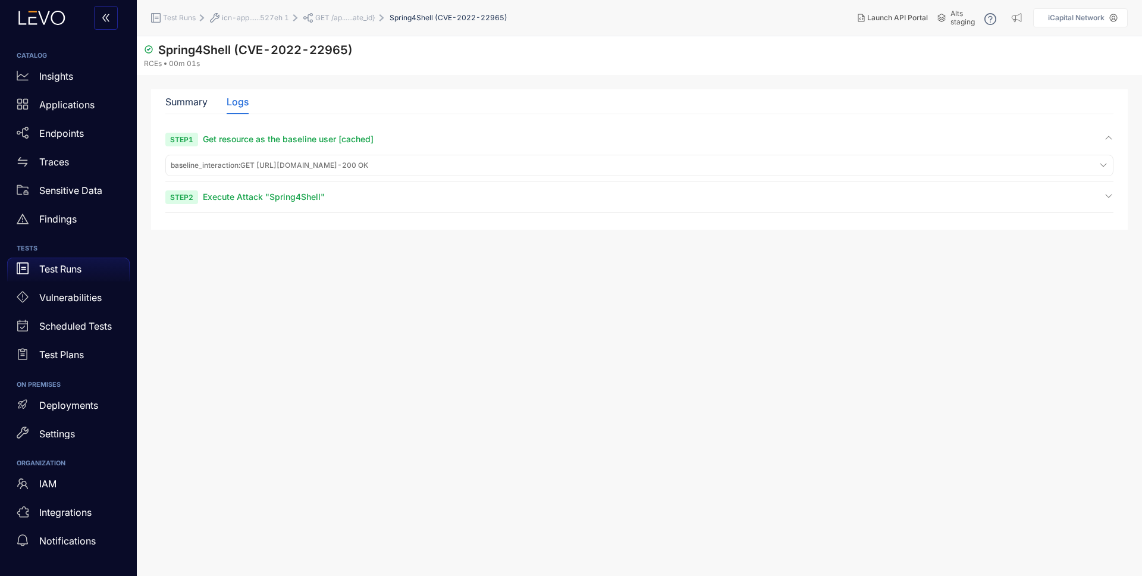
click at [275, 195] on span "Execute Attack "Spring4Shell"" at bounding box center [264, 197] width 122 height 10
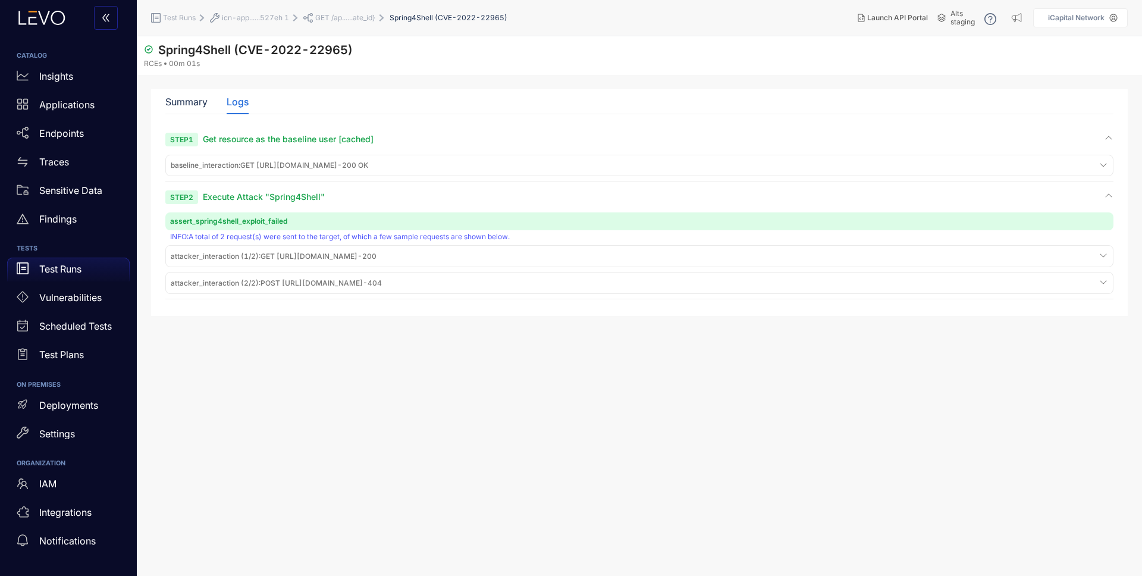
click at [595, 264] on div "attacker_interaction (2/2) : POST https://s.staging.icapitalnetwork.com/api/v1/…" at bounding box center [639, 256] width 942 height 16
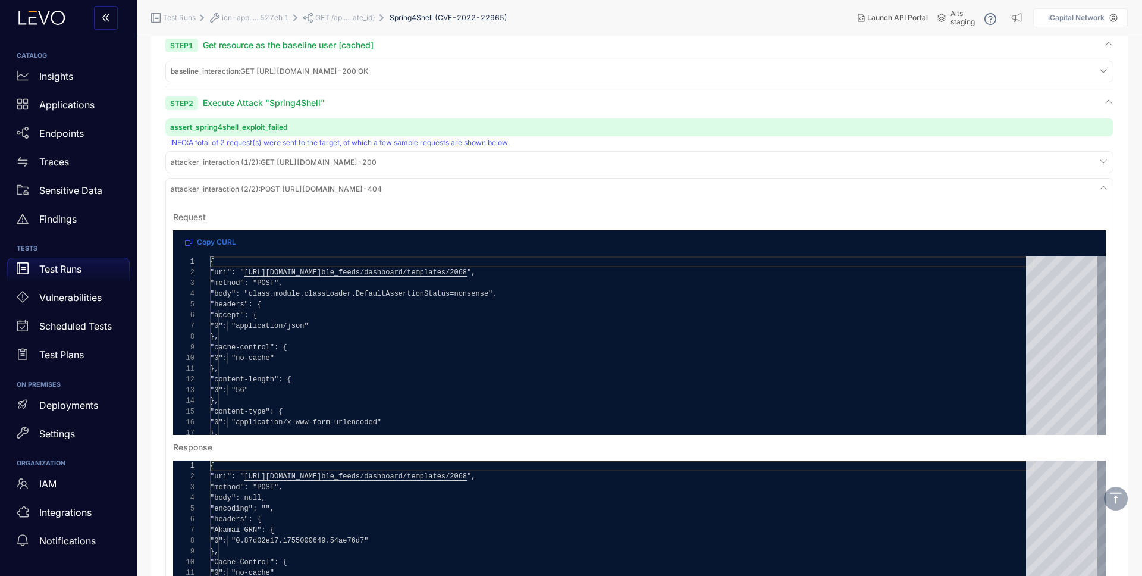
scroll to position [92, 0]
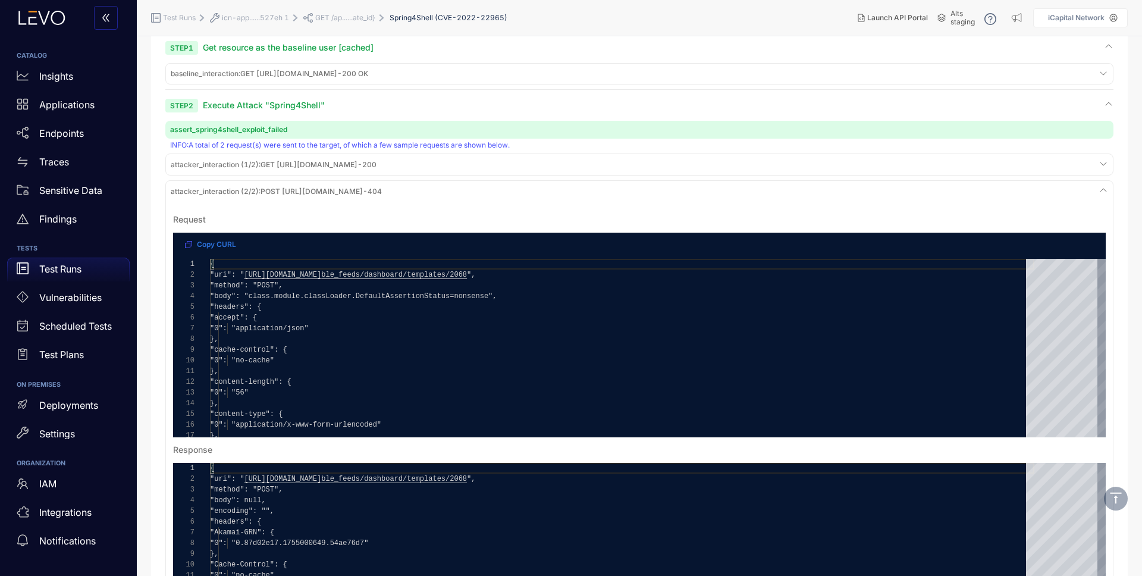
click at [377, 169] on span "attacker_interaction (2/2) : POST https://s.staging.icapitalnetwork.com/api/v1/…" at bounding box center [274, 165] width 206 height 8
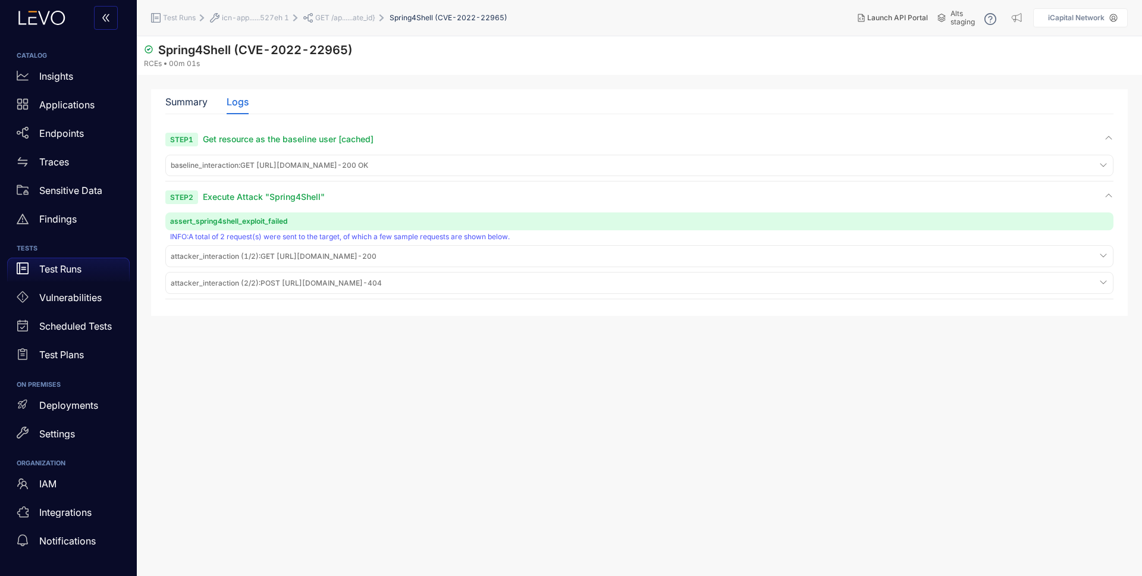
scroll to position [0, 0]
click at [62, 270] on p "Test Runs" at bounding box center [60, 269] width 42 height 11
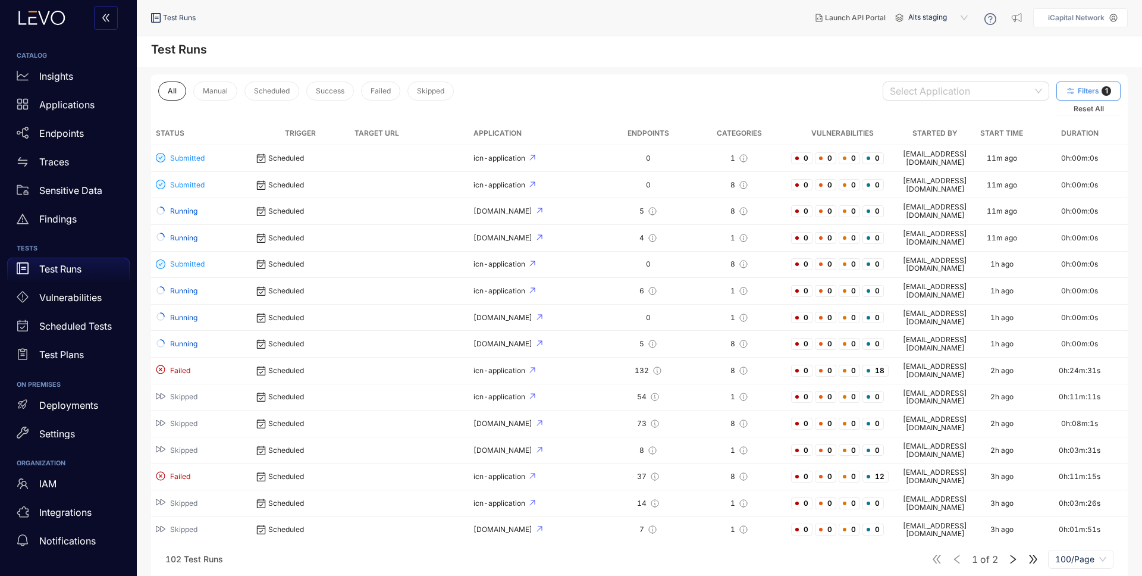
click at [1088, 89] on span "Filters" at bounding box center [1088, 91] width 21 height 8
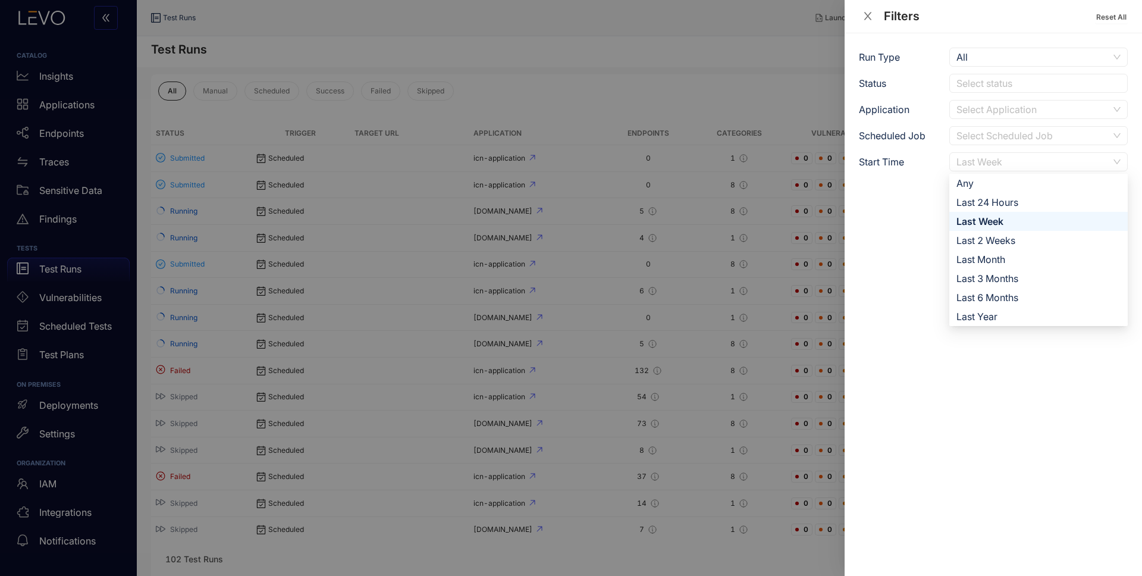
click at [1024, 164] on div "Last Week" at bounding box center [1033, 162] width 152 height 18
click at [987, 253] on div "Last Month" at bounding box center [1039, 259] width 164 height 13
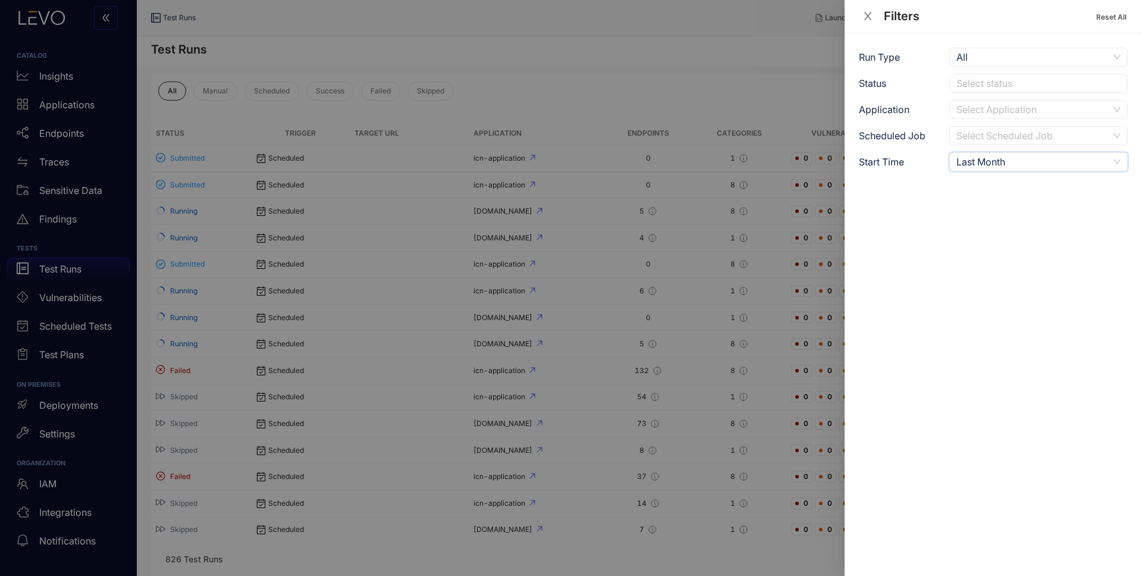
click at [986, 137] on input "search" at bounding box center [1034, 136] width 155 height 18
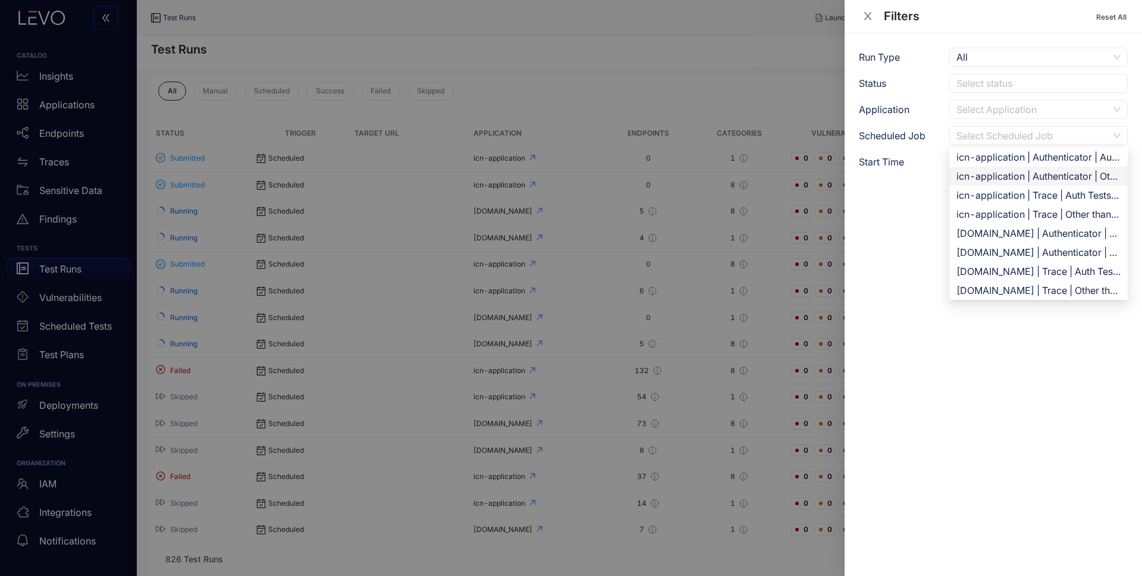
click at [917, 208] on div "Run Type All Status Select status Application Select Application Scheduled Job …" at bounding box center [993, 304] width 297 height 543
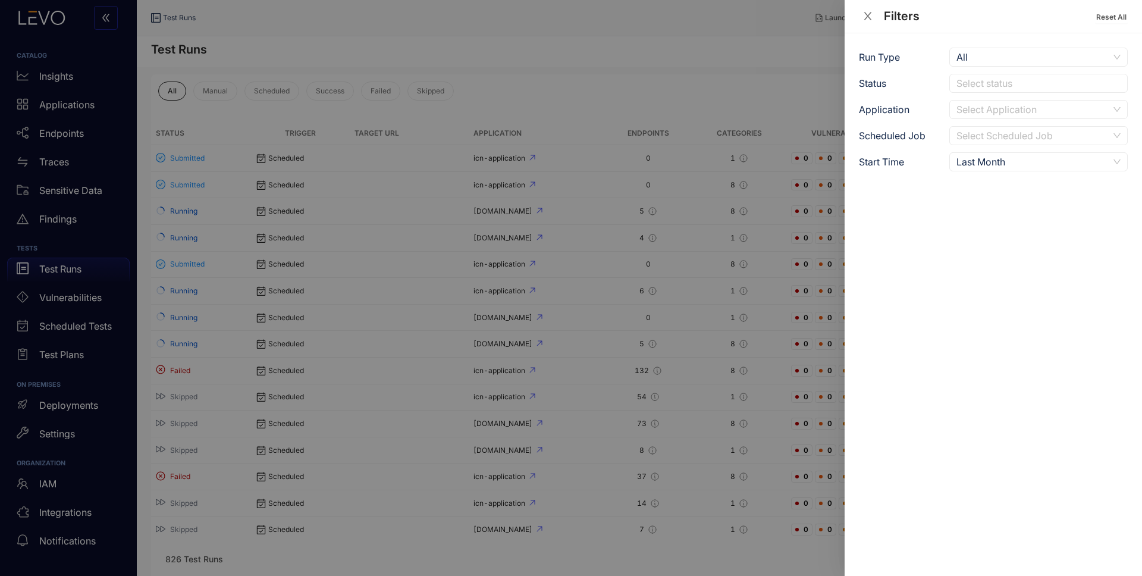
click at [598, 92] on div at bounding box center [571, 288] width 1142 height 576
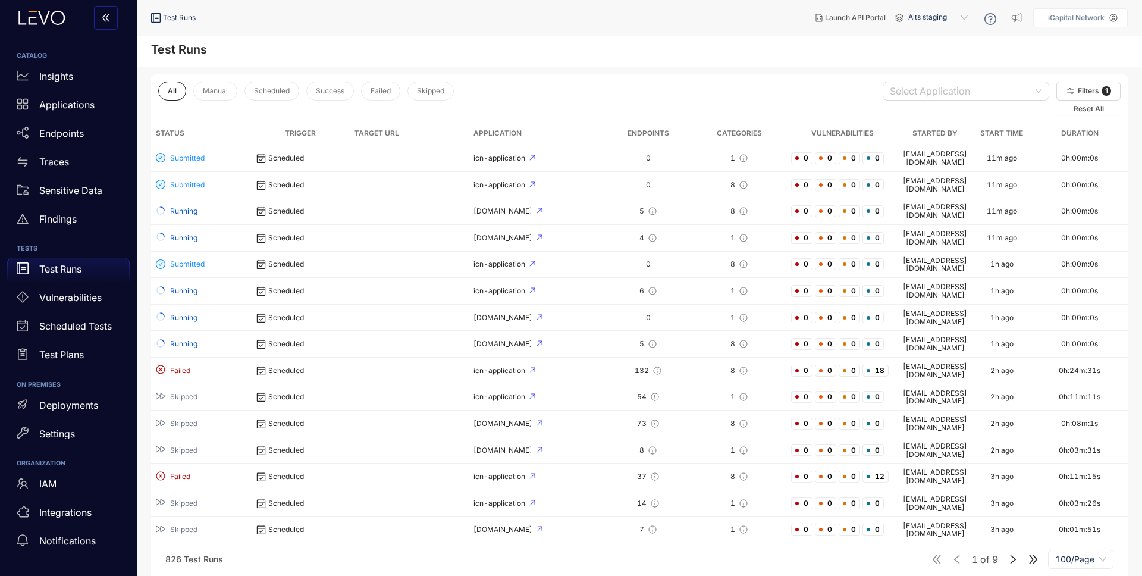
click at [1015, 556] on icon "right" at bounding box center [1013, 559] width 11 height 11
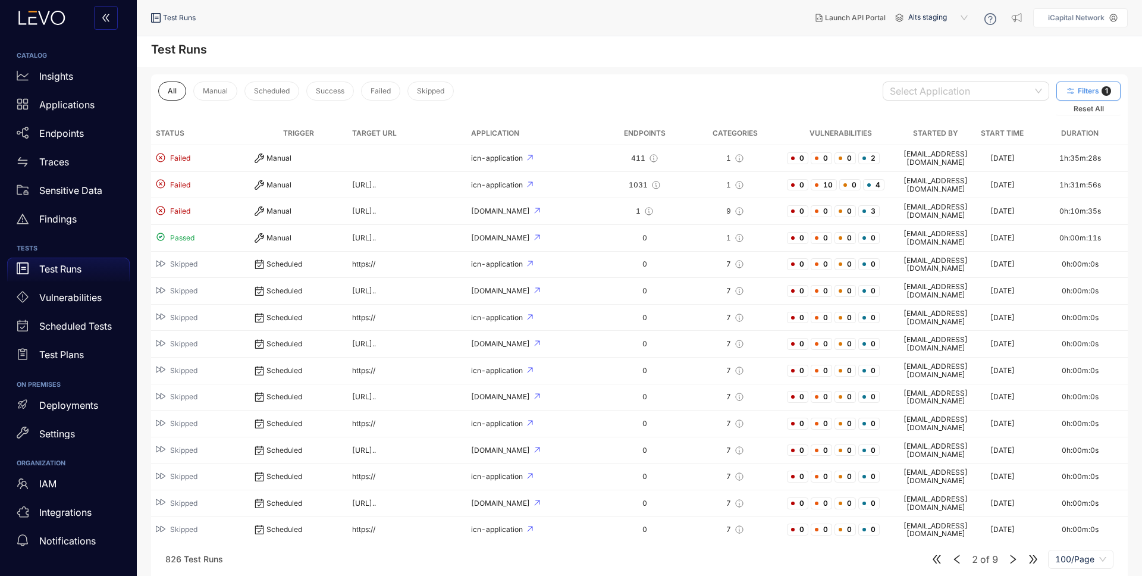
click at [1083, 90] on span "Filters" at bounding box center [1088, 91] width 21 height 8
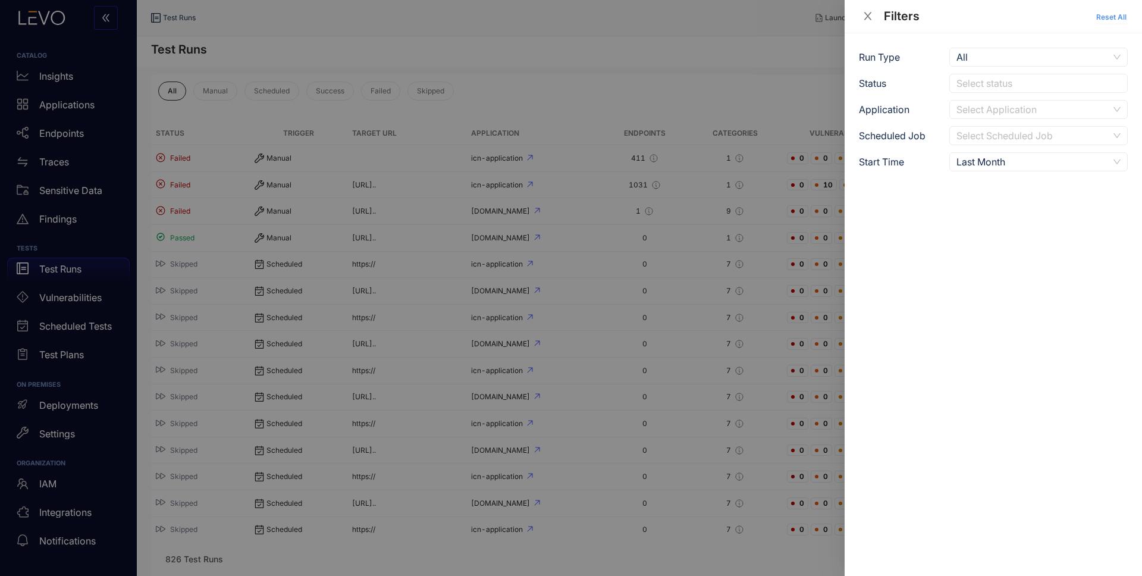
click at [1116, 19] on span "Reset All" at bounding box center [1111, 17] width 30 height 8
click at [677, 46] on div at bounding box center [571, 288] width 1142 height 576
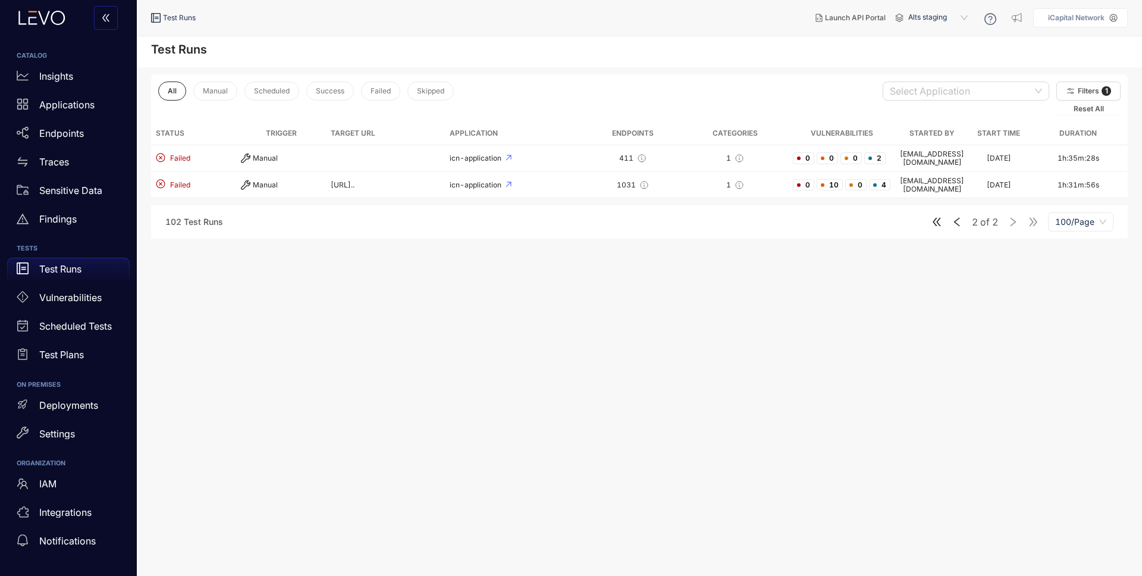
click at [958, 217] on icon "left" at bounding box center [957, 222] width 11 height 11
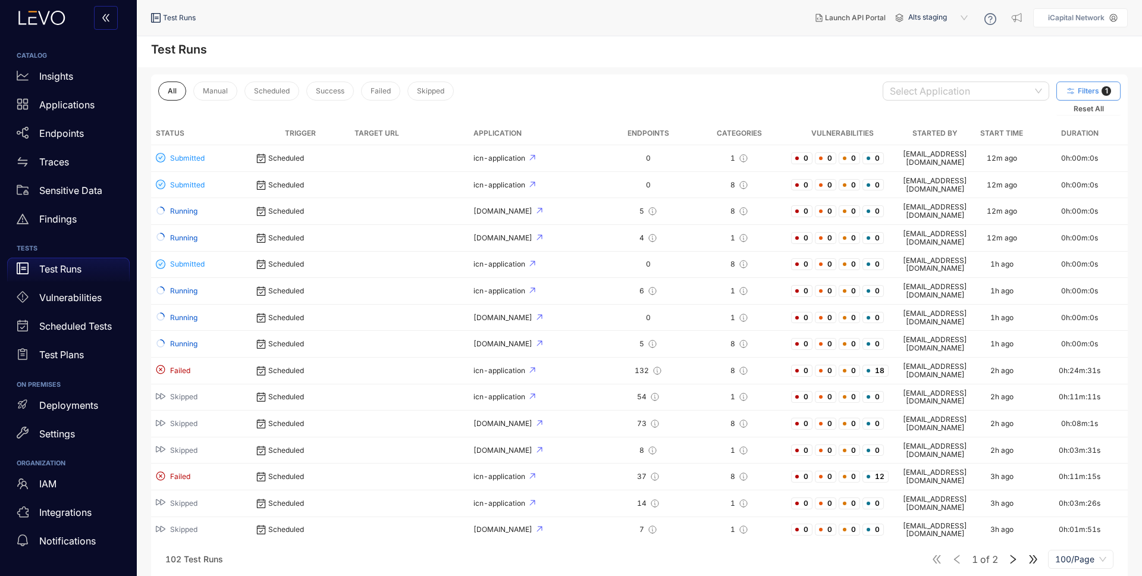
click at [1082, 98] on button "Filters 1" at bounding box center [1089, 91] width 64 height 19
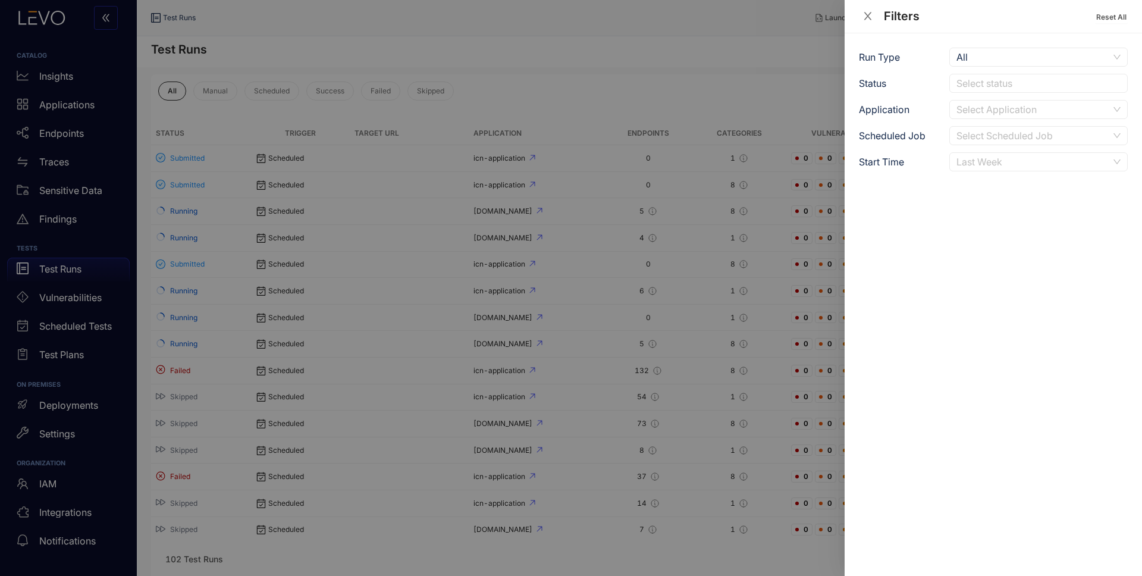
click at [1104, 160] on div "Last Week" at bounding box center [1033, 162] width 152 height 18
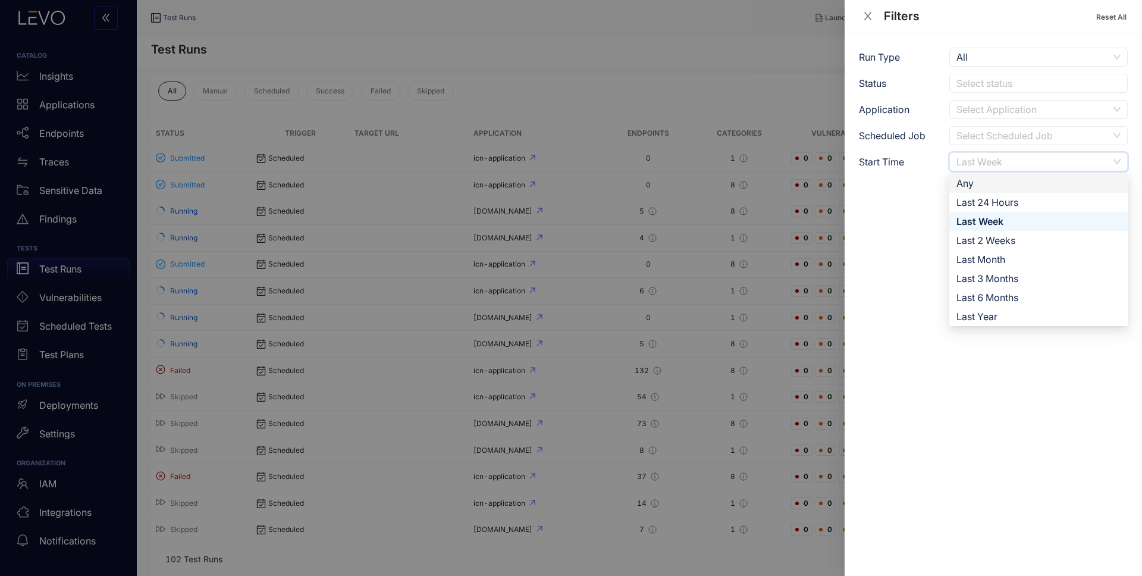
click at [990, 184] on div "Any" at bounding box center [1039, 183] width 164 height 13
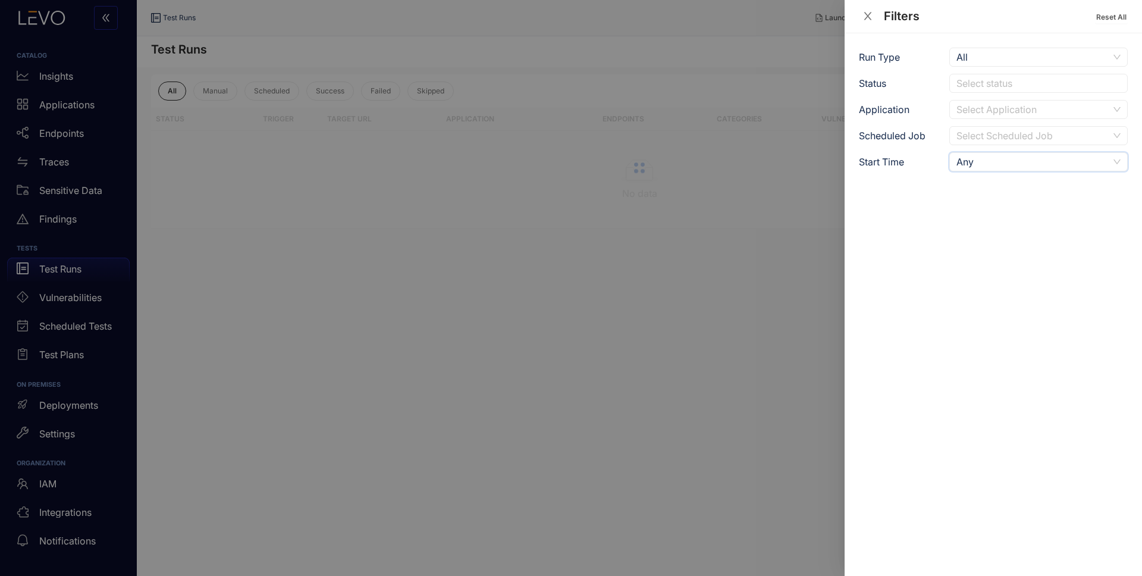
click at [756, 51] on div at bounding box center [571, 288] width 1142 height 576
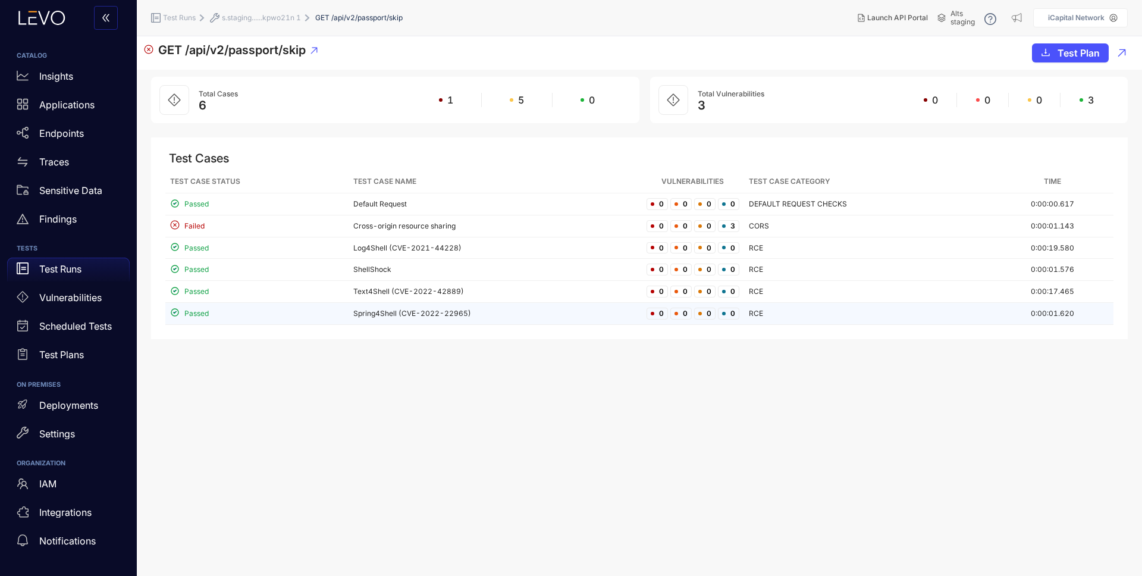
click at [365, 314] on td "Spring4Shell (CVE-2022-22965)" at bounding box center [495, 314] width 293 height 22
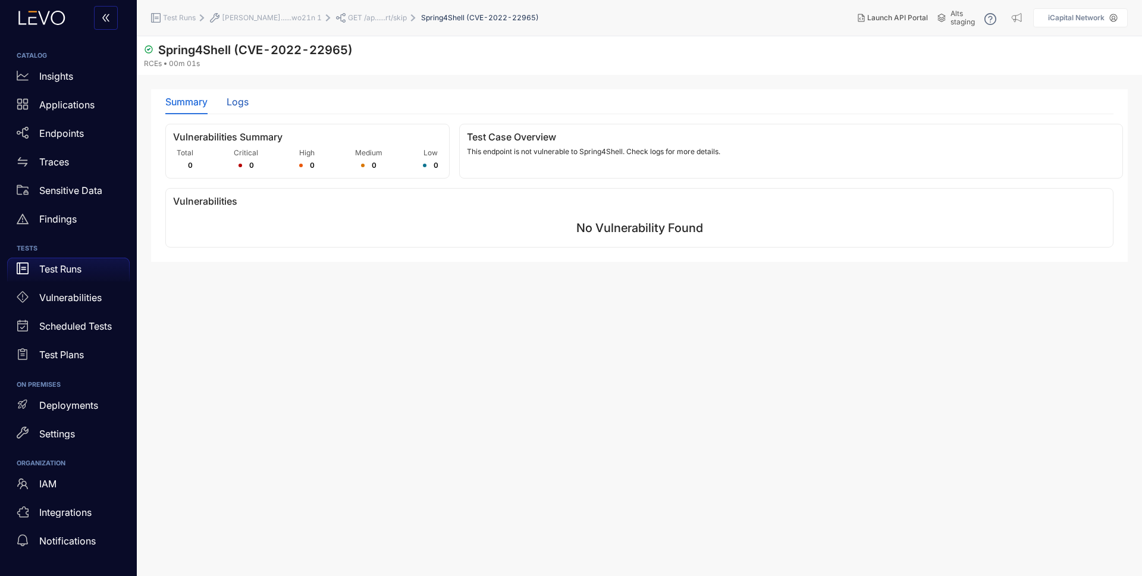
click at [231, 103] on div "Logs" at bounding box center [238, 101] width 22 height 11
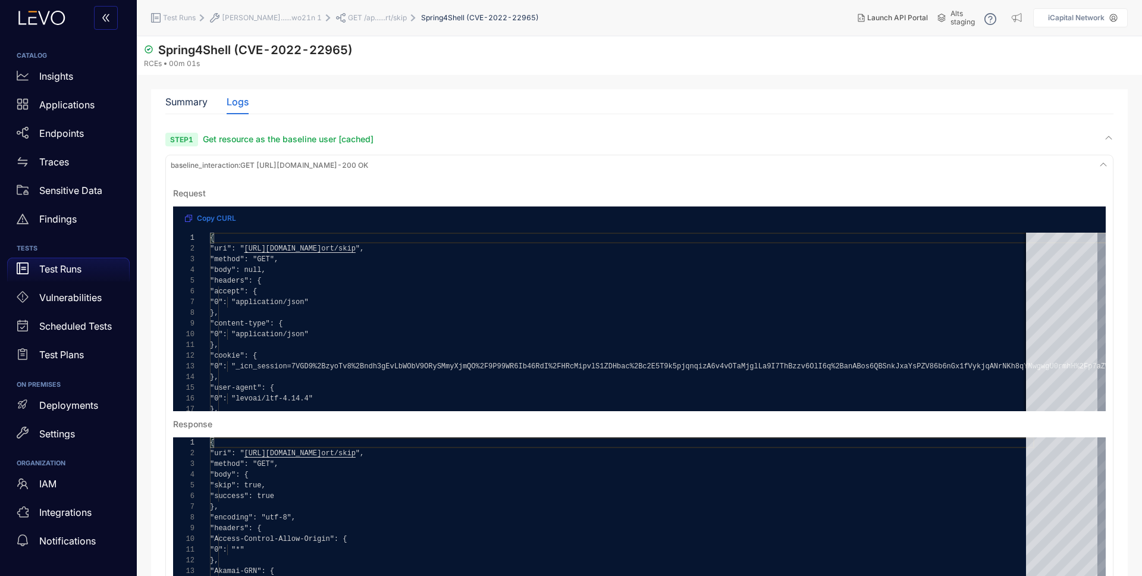
click at [225, 164] on span "baseline_interaction :" at bounding box center [206, 165] width 70 height 9
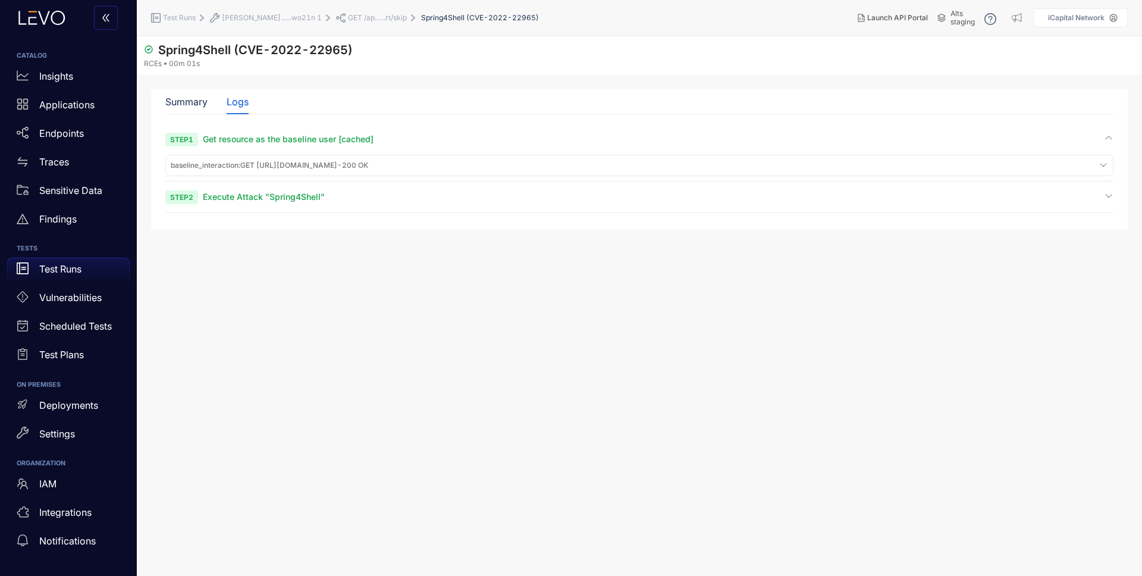
click at [236, 199] on span "Execute Attack "Spring4Shell"" at bounding box center [264, 197] width 122 height 10
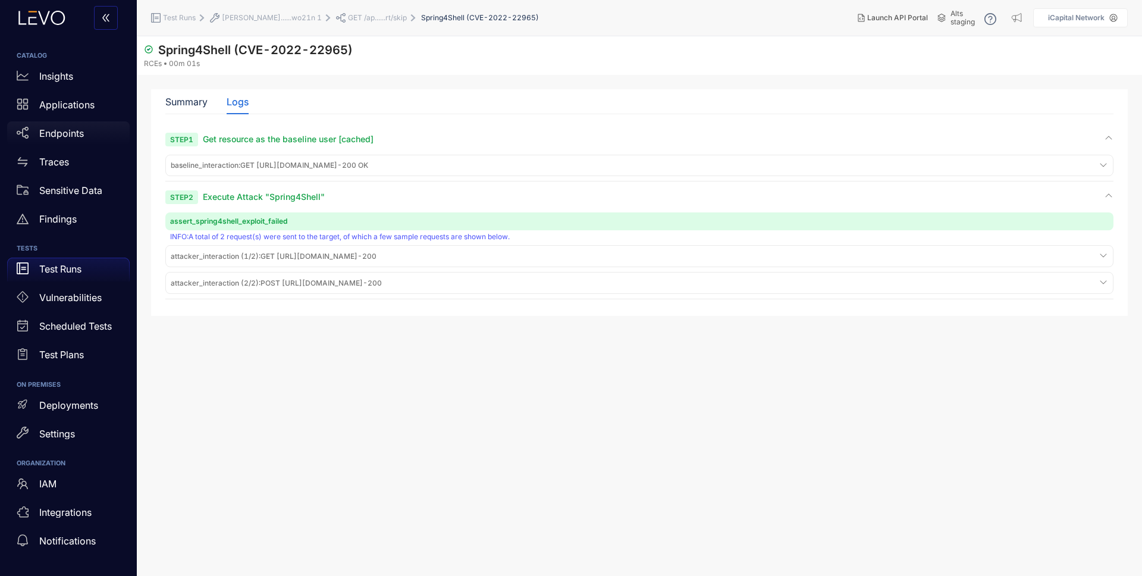
click at [52, 131] on p "Endpoints" at bounding box center [61, 133] width 45 height 11
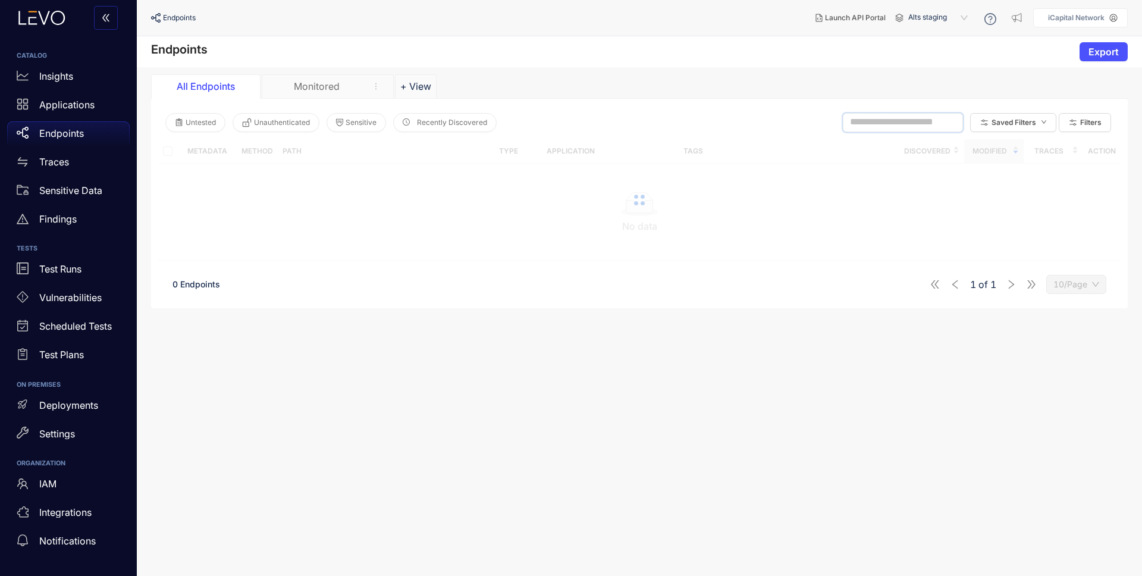
click at [913, 120] on input "text" at bounding box center [897, 122] width 95 height 11
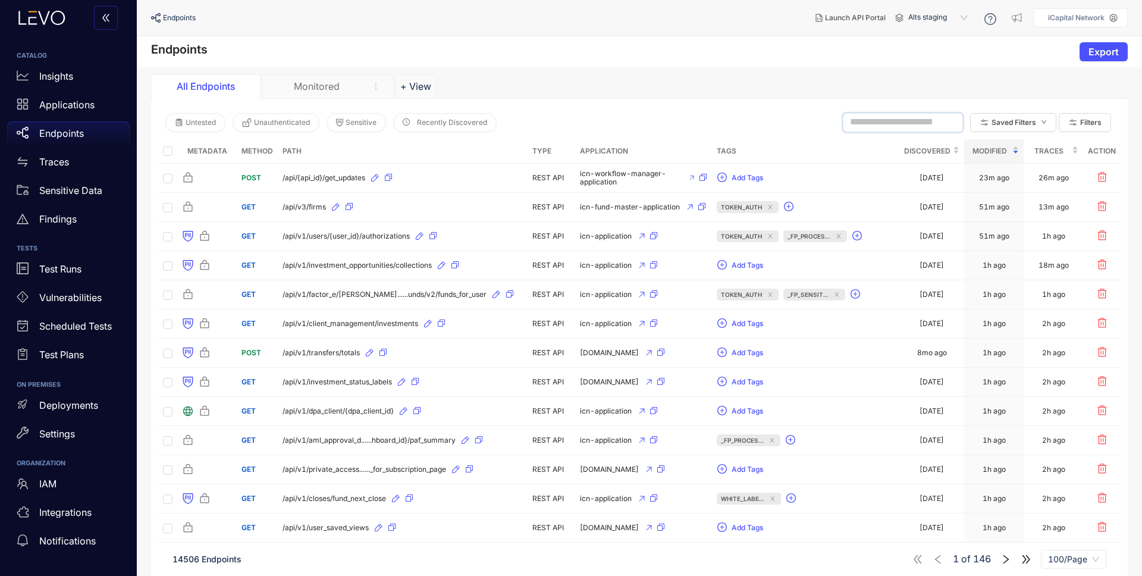
click at [872, 115] on span at bounding box center [903, 122] width 120 height 19
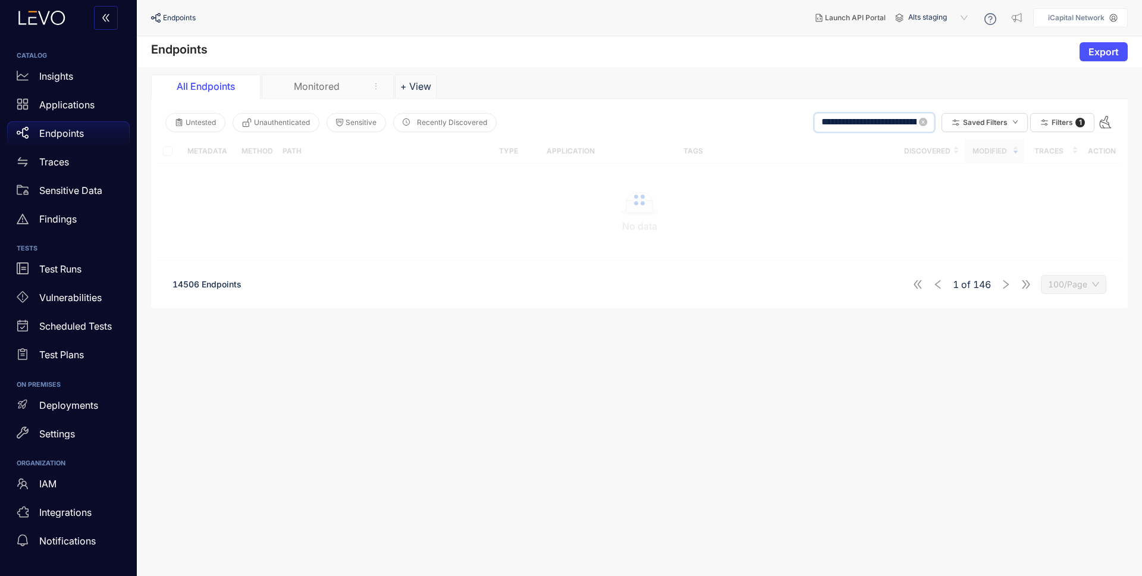
scroll to position [0, 79]
click at [905, 123] on input "**********" at bounding box center [861, 122] width 111 height 11
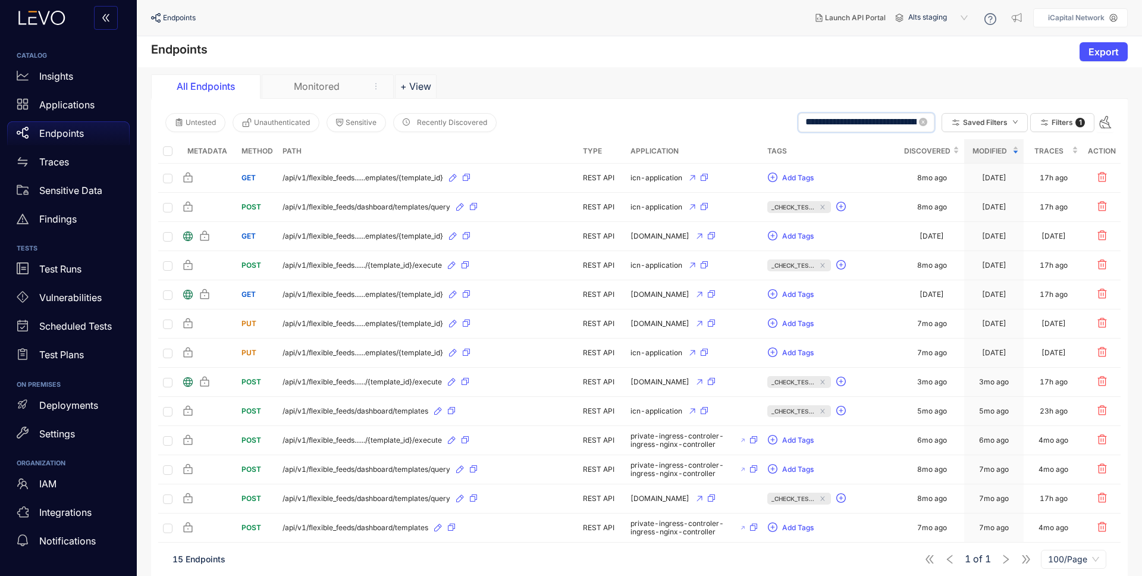
scroll to position [1, 0]
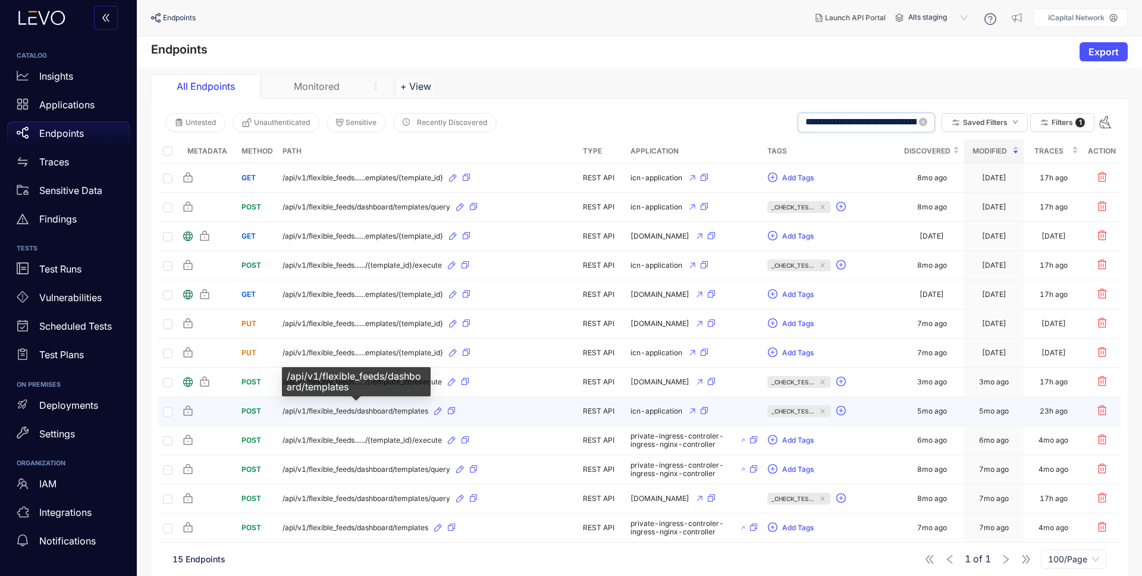
type input "**********"
click at [399, 413] on span "/api/v1/flexible_feeds/dashboard/templates" at bounding box center [356, 411] width 146 height 8
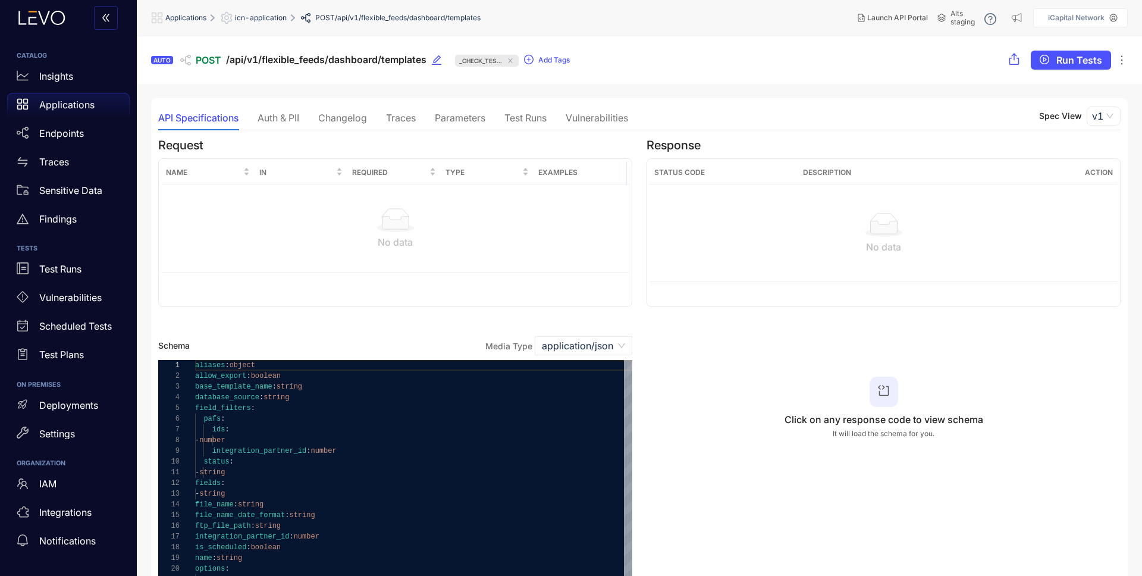
click at [519, 118] on div "Test Runs" at bounding box center [525, 117] width 42 height 11
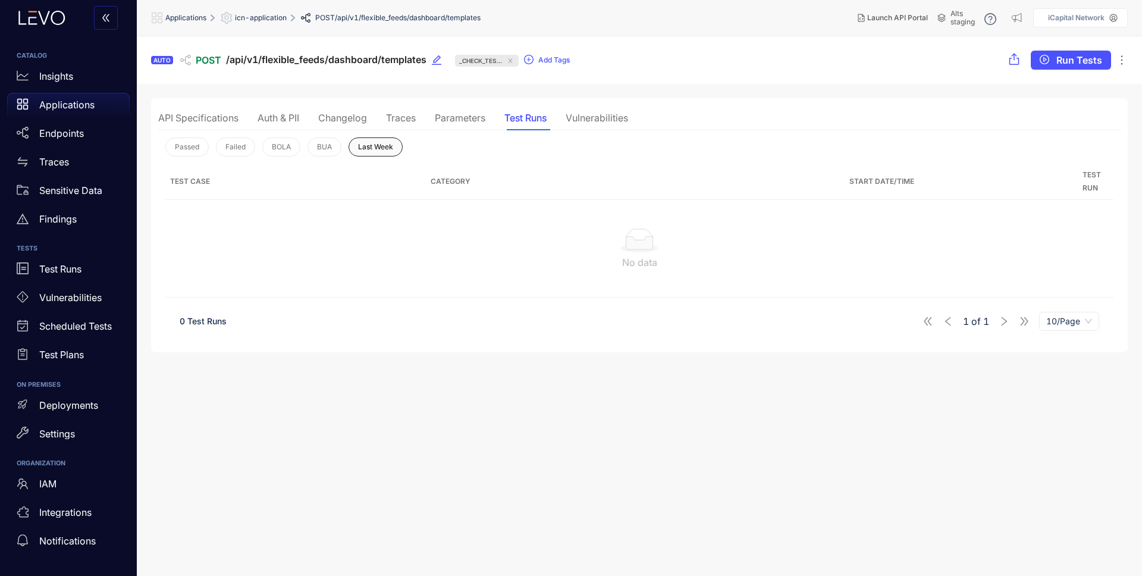
click at [384, 140] on button "Last Week" at bounding box center [376, 146] width 54 height 19
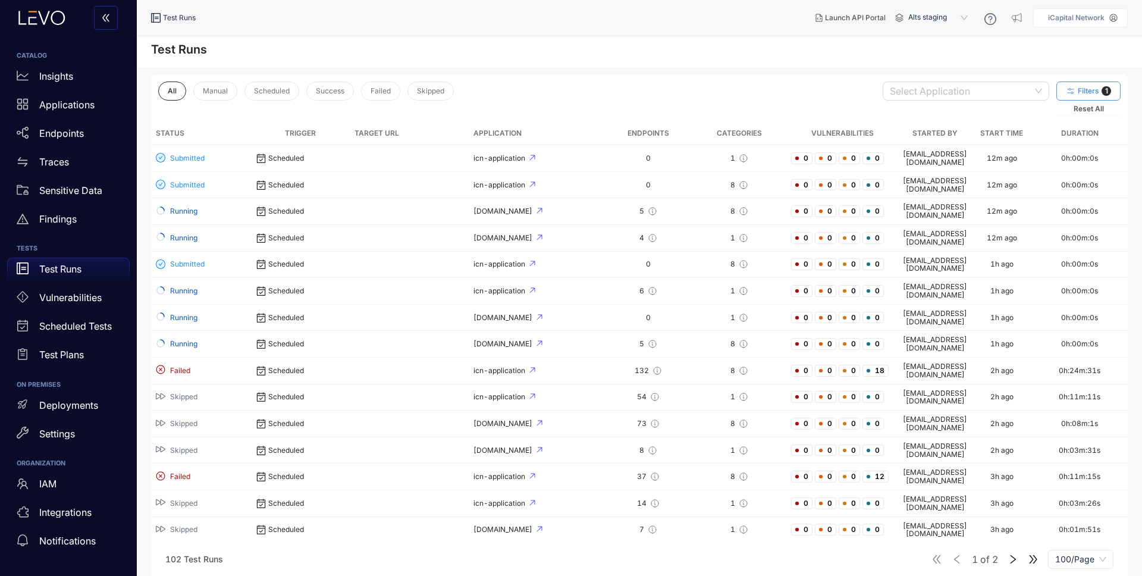
click at [1091, 94] on span "Filters" at bounding box center [1088, 91] width 21 height 8
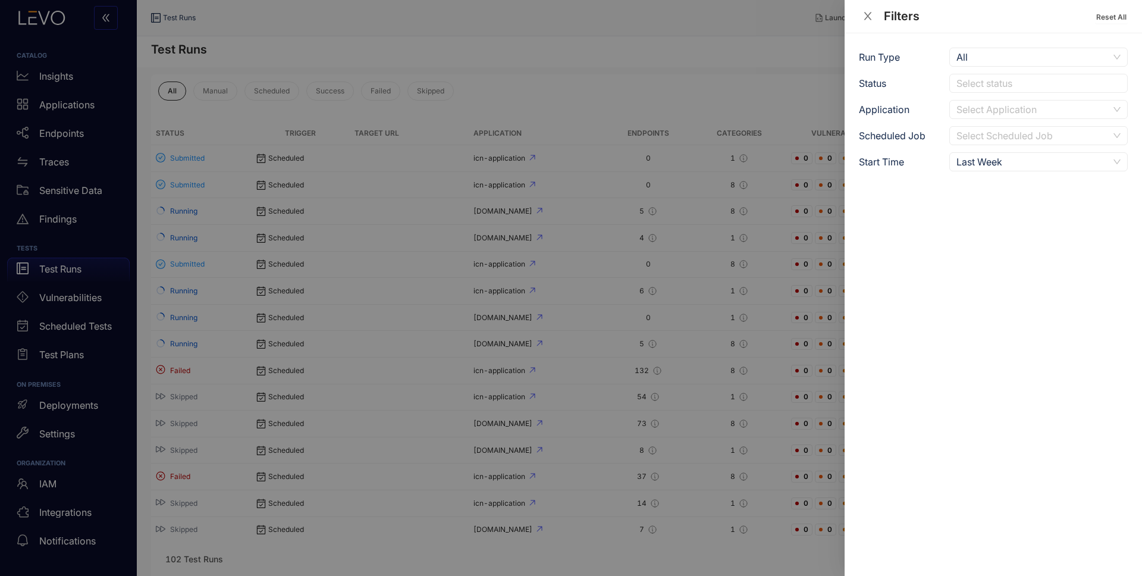
click at [1032, 159] on div "Last Week" at bounding box center [1033, 162] width 152 height 18
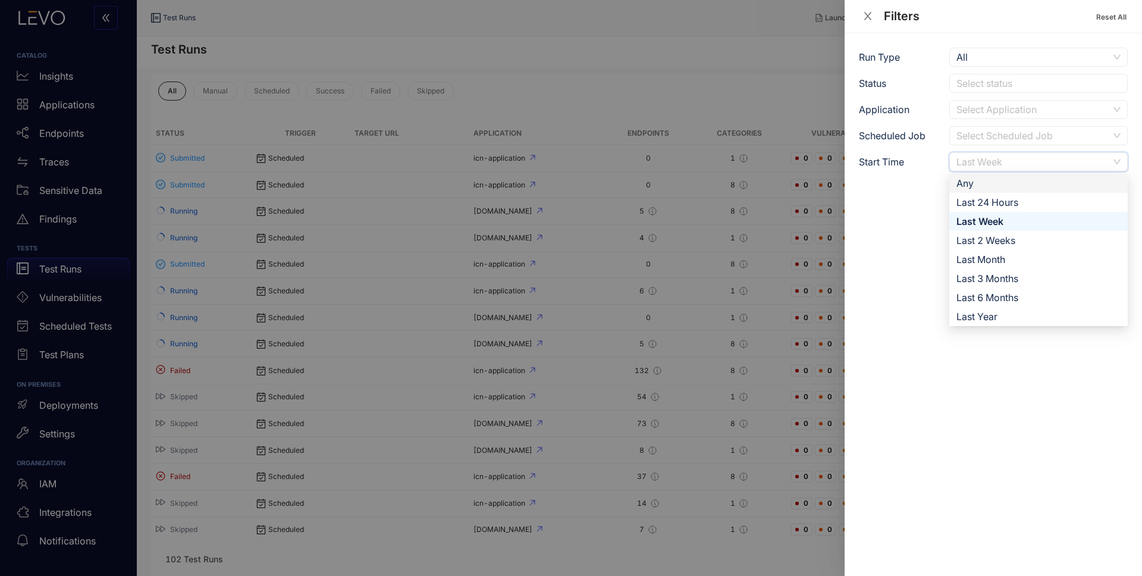
click at [1010, 184] on div "Any" at bounding box center [1039, 183] width 164 height 13
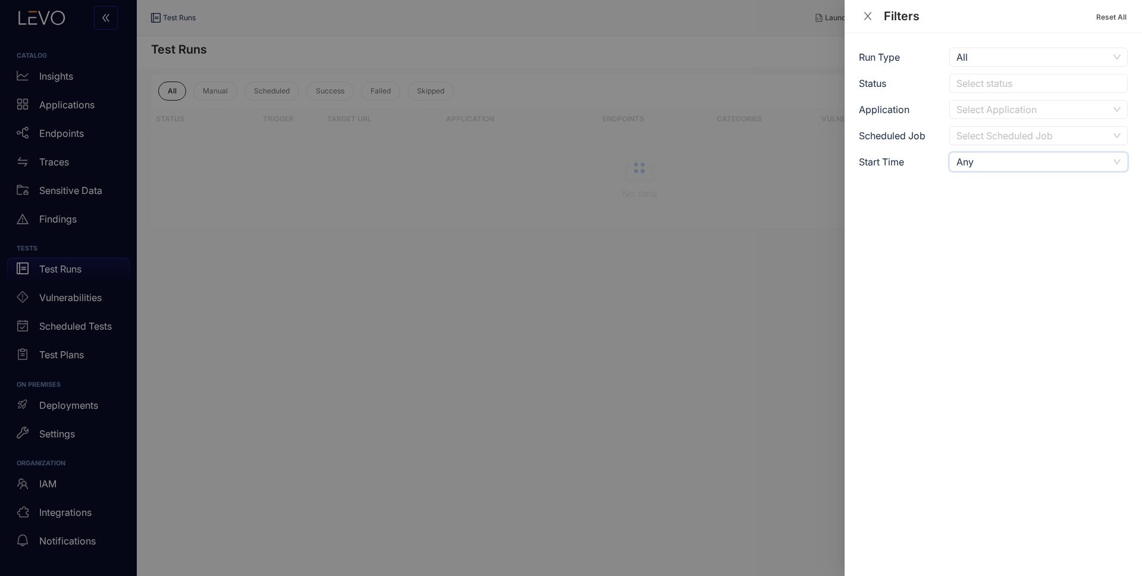
click at [782, 65] on div at bounding box center [571, 288] width 1142 height 576
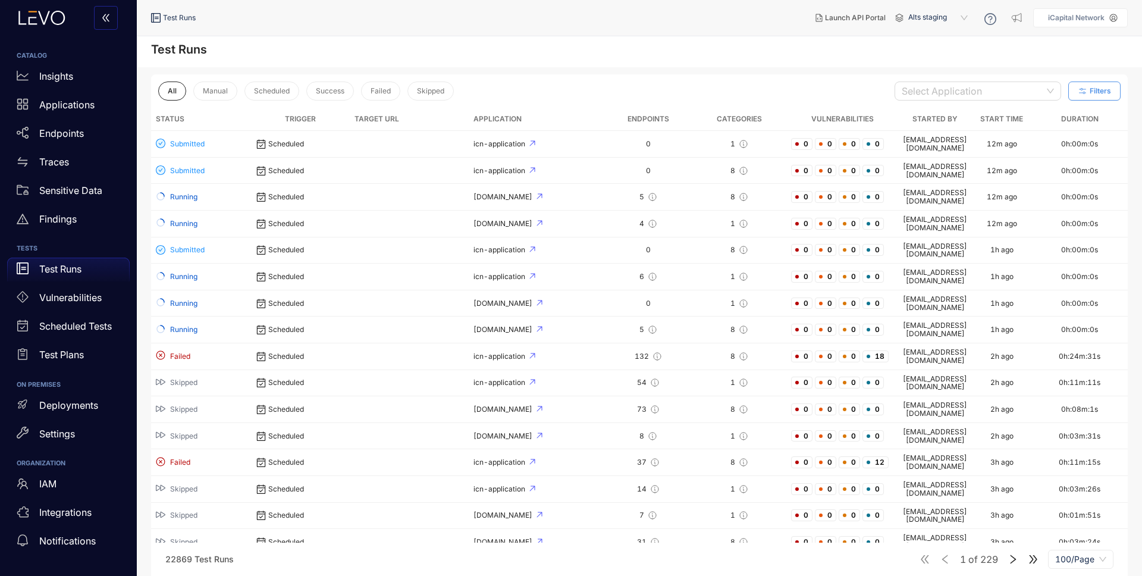
click at [1075, 555] on span "100/Page" at bounding box center [1080, 559] width 51 height 18
click at [1011, 558] on icon "right" at bounding box center [1013, 559] width 11 height 11
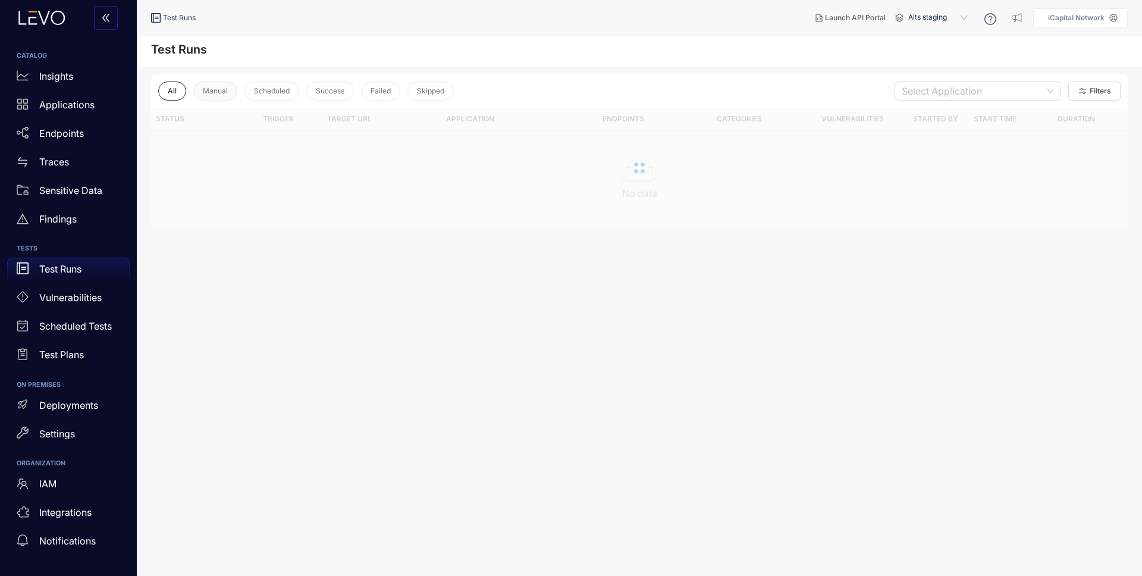
click at [208, 84] on button "Manual" at bounding box center [215, 91] width 44 height 19
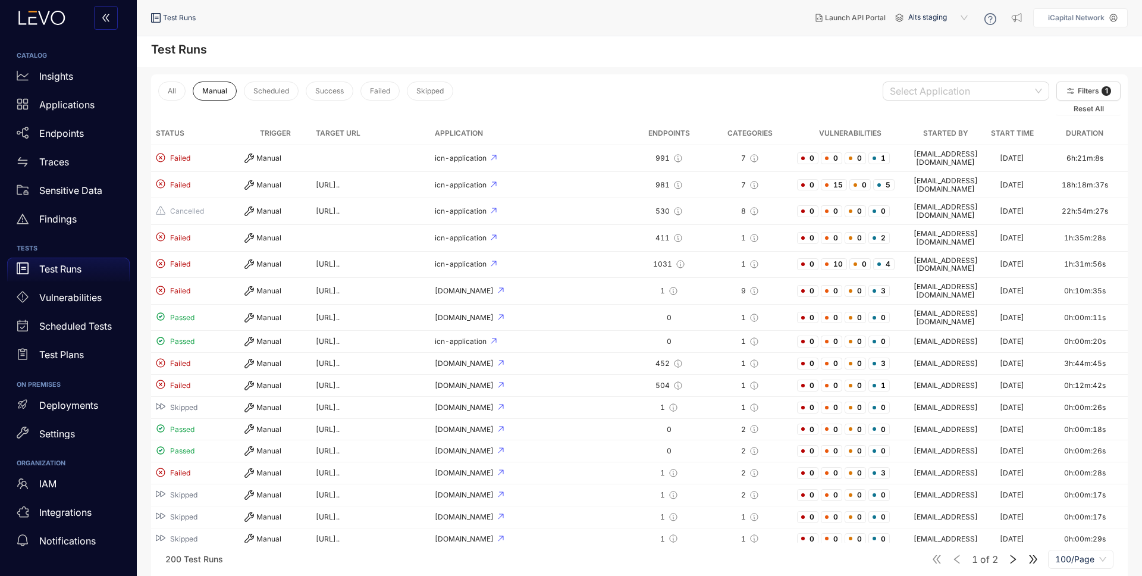
click at [1013, 560] on icon "right" at bounding box center [1013, 559] width 11 height 11
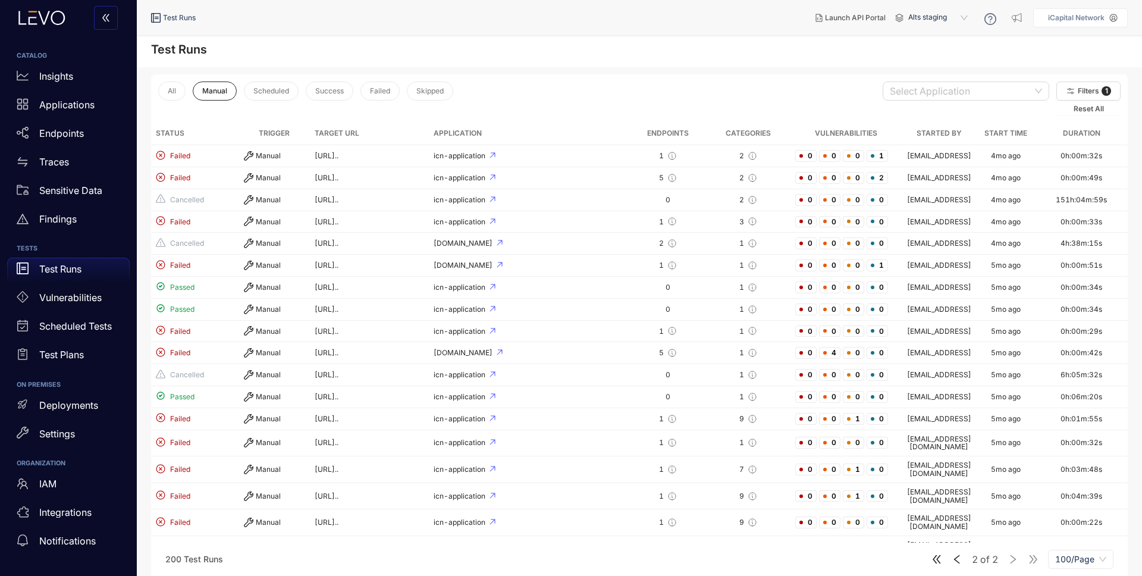
click at [948, 557] on div "2 of 2 100/Page" at bounding box center [1023, 559] width 182 height 19
click at [956, 557] on icon "left" at bounding box center [957, 558] width 6 height 9
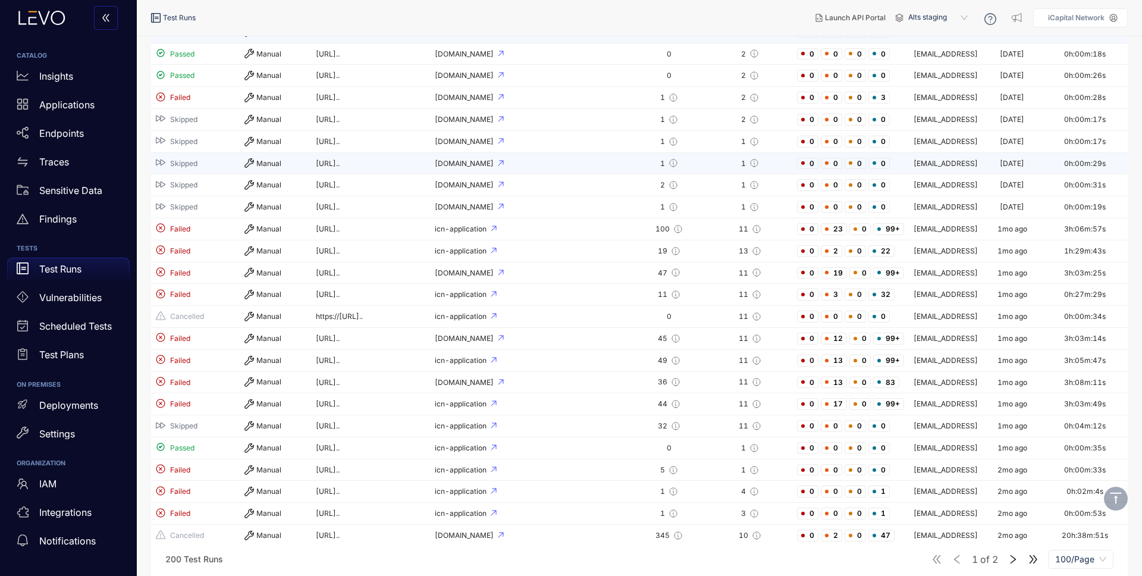
scroll to position [387, 0]
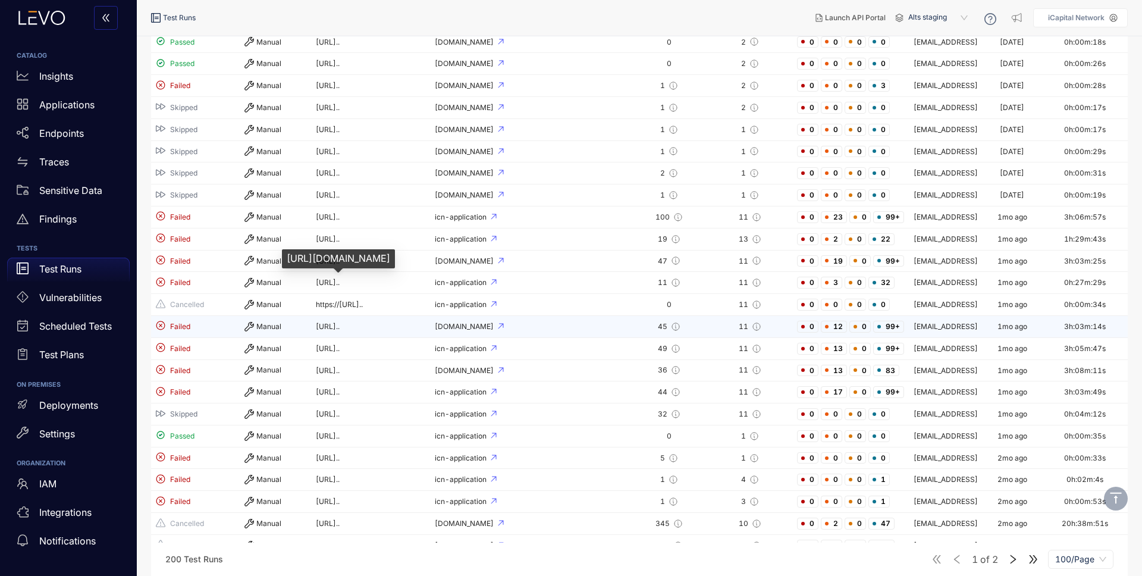
click at [340, 322] on span "[URL].." at bounding box center [328, 326] width 24 height 9
